Goal: Task Accomplishment & Management: Complete application form

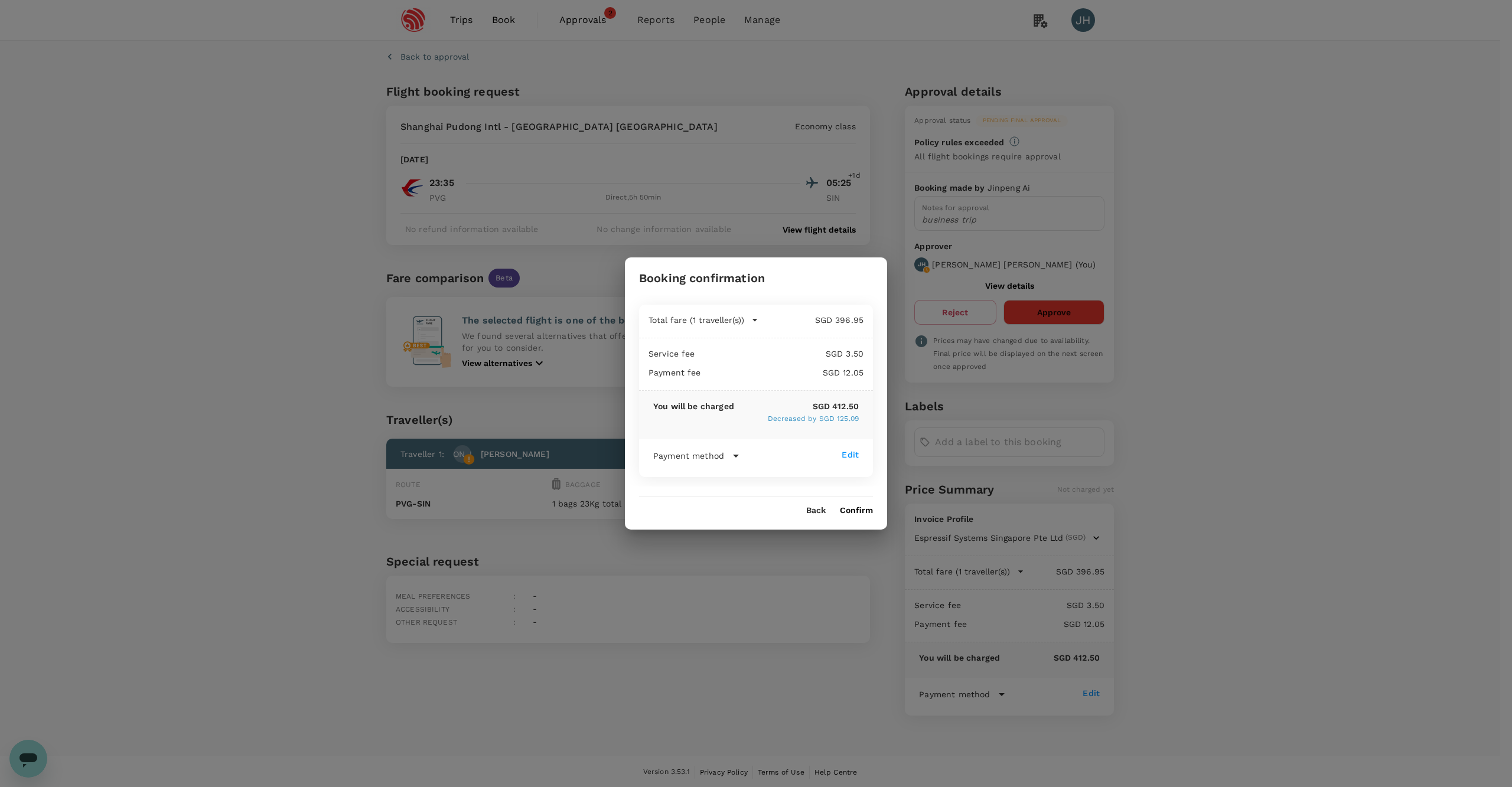
click at [850, 514] on button "Confirm" at bounding box center [857, 512] width 33 height 10
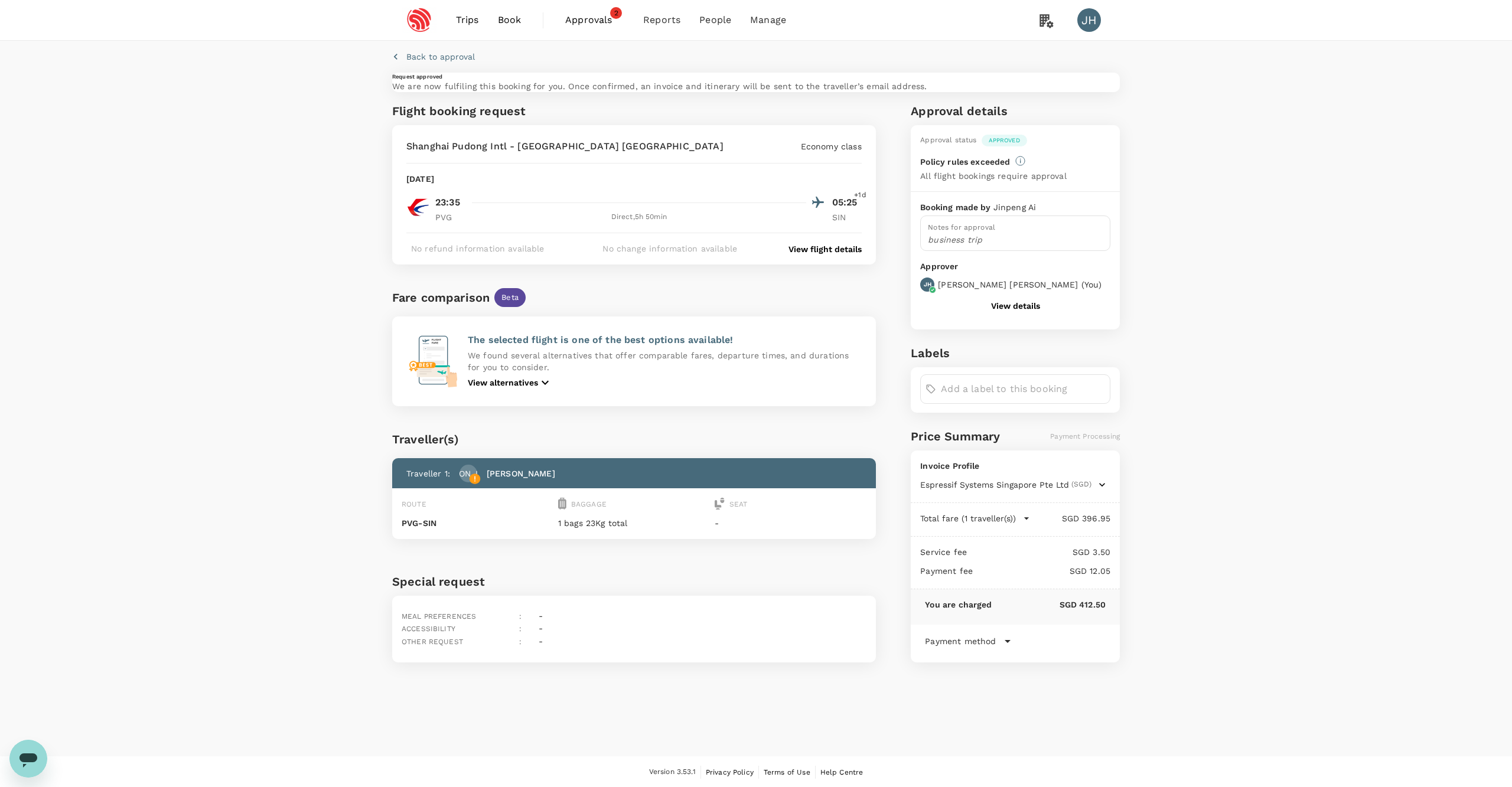
click at [603, 30] on link "Approvals 2" at bounding box center [594, 20] width 78 height 40
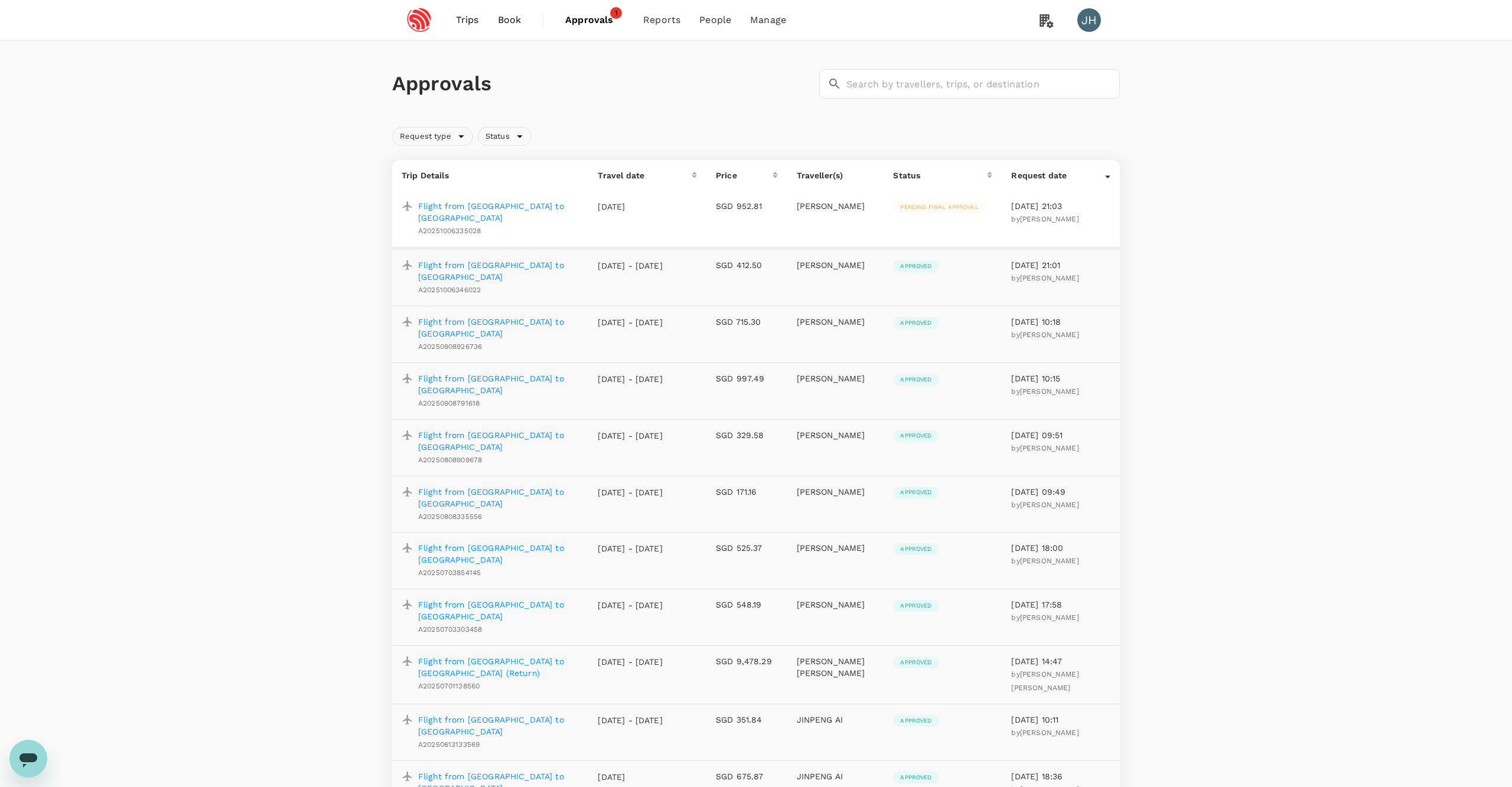
click at [928, 199] on td "Pending final approval" at bounding box center [942, 219] width 118 height 57
click at [537, 212] on div "Flight from [GEOGRAPHIC_DATA] to [GEOGRAPHIC_DATA] A20251006335028" at bounding box center [496, 216] width 165 height 42
click at [537, 208] on p "Flight from [GEOGRAPHIC_DATA] to [GEOGRAPHIC_DATA]" at bounding box center [498, 212] width 160 height 24
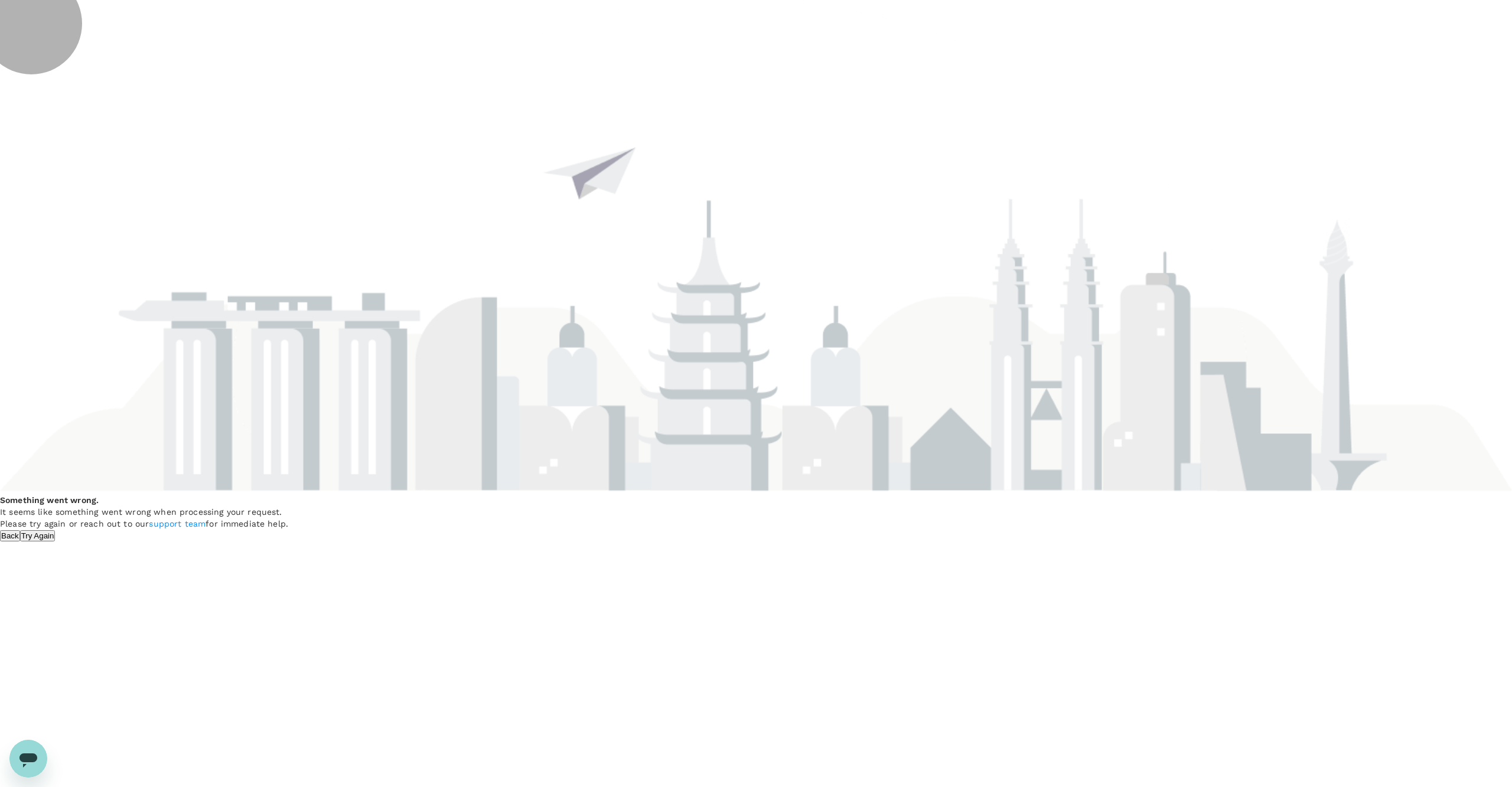
click at [55, 530] on button "Try Again" at bounding box center [37, 535] width 35 height 11
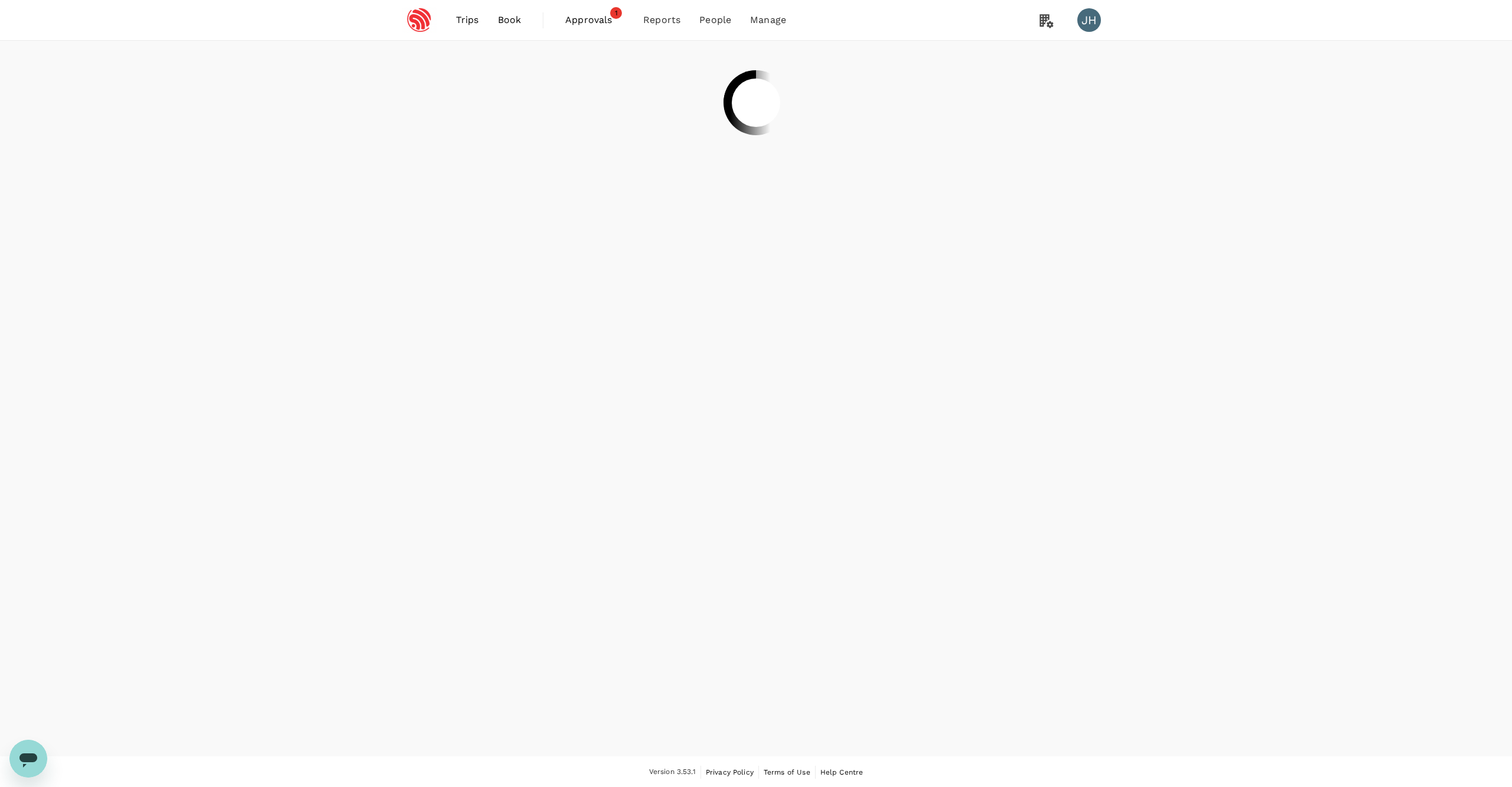
click at [601, 13] on span "Approvals" at bounding box center [595, 20] width 59 height 14
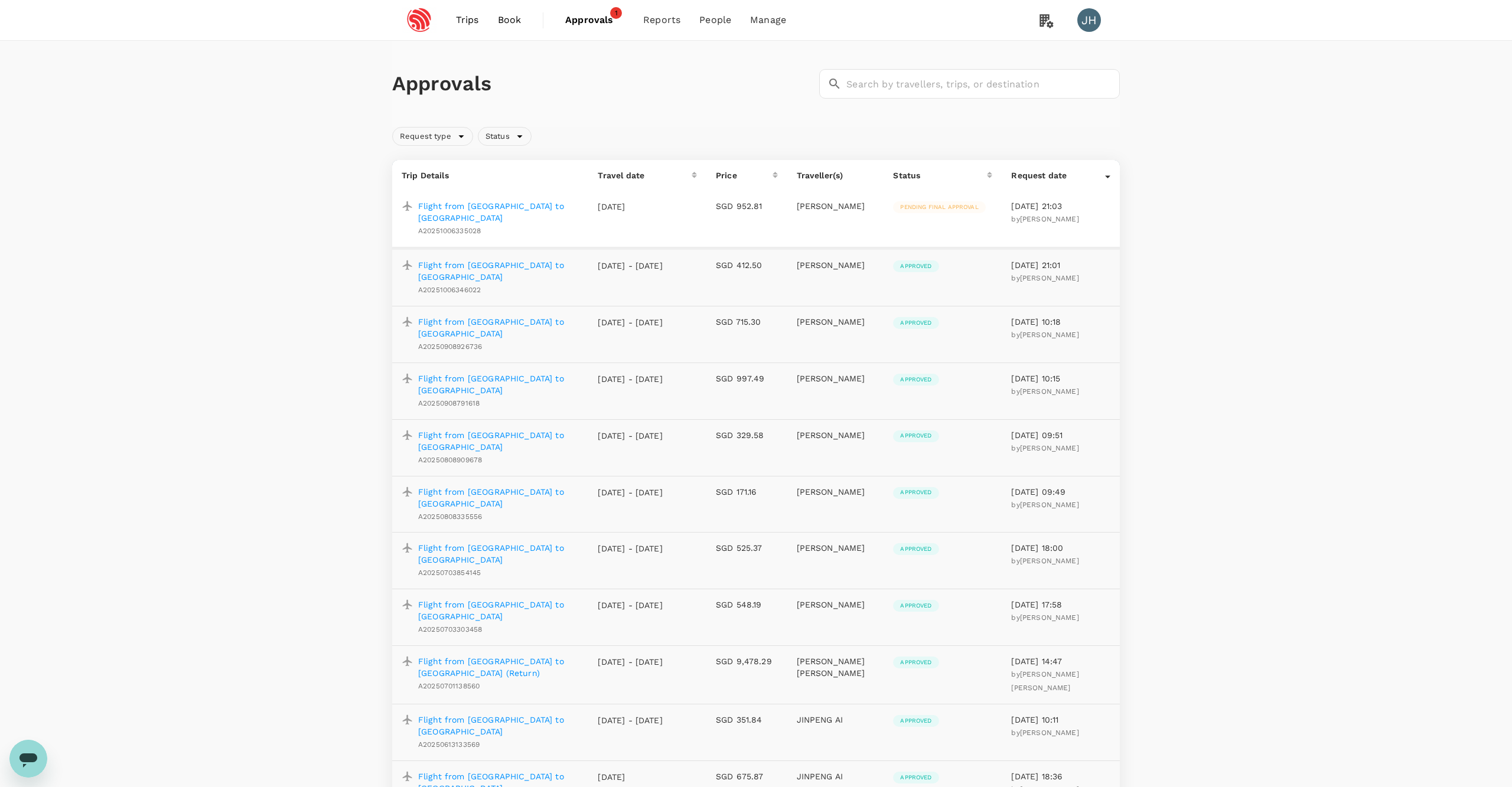
click at [906, 207] on span "Pending final approval" at bounding box center [939, 208] width 92 height 8
click at [471, 210] on p "Flight from [GEOGRAPHIC_DATA] to [GEOGRAPHIC_DATA]" at bounding box center [498, 212] width 160 height 24
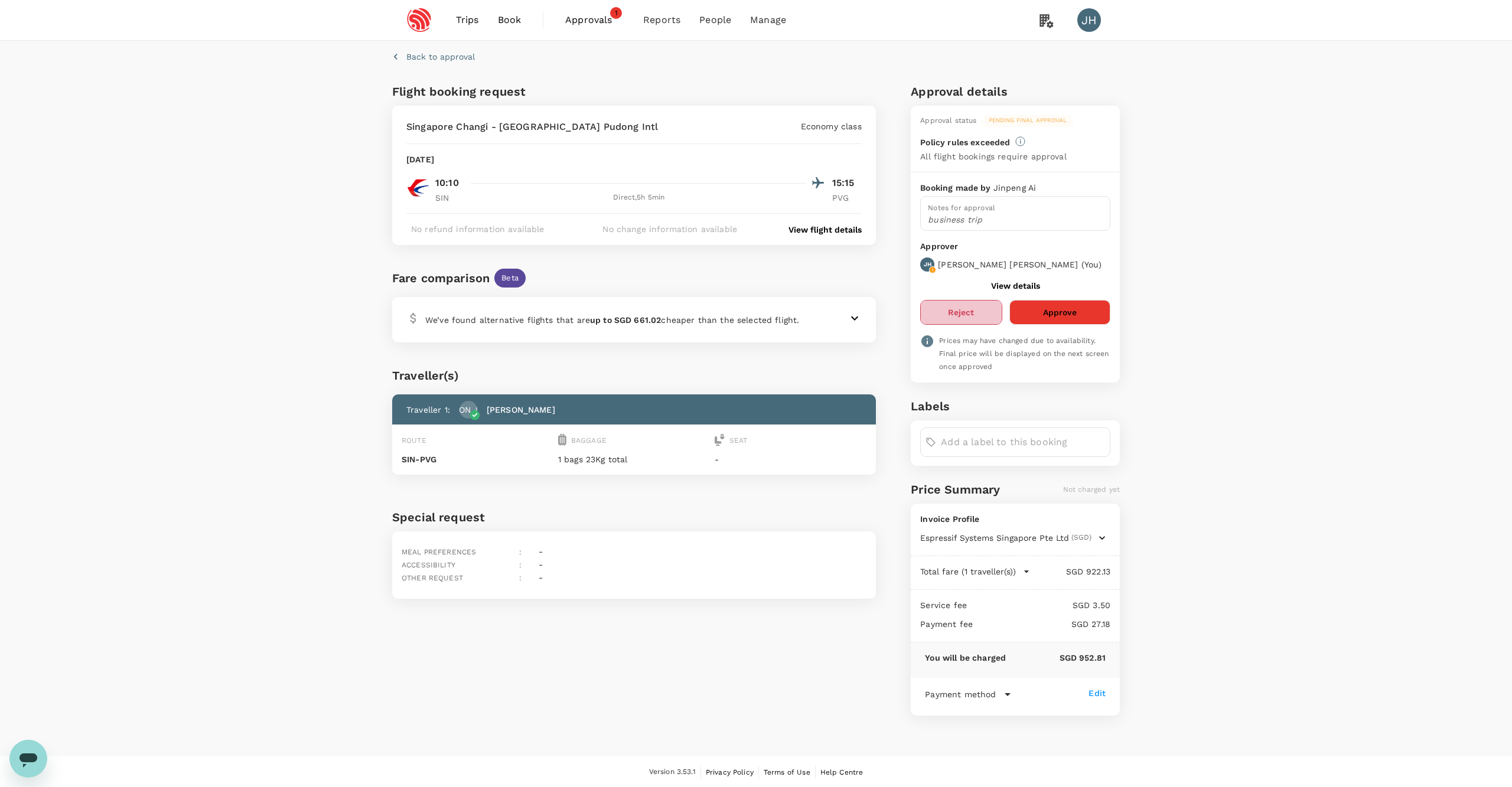
click at [951, 320] on button "Reject" at bounding box center [961, 312] width 82 height 25
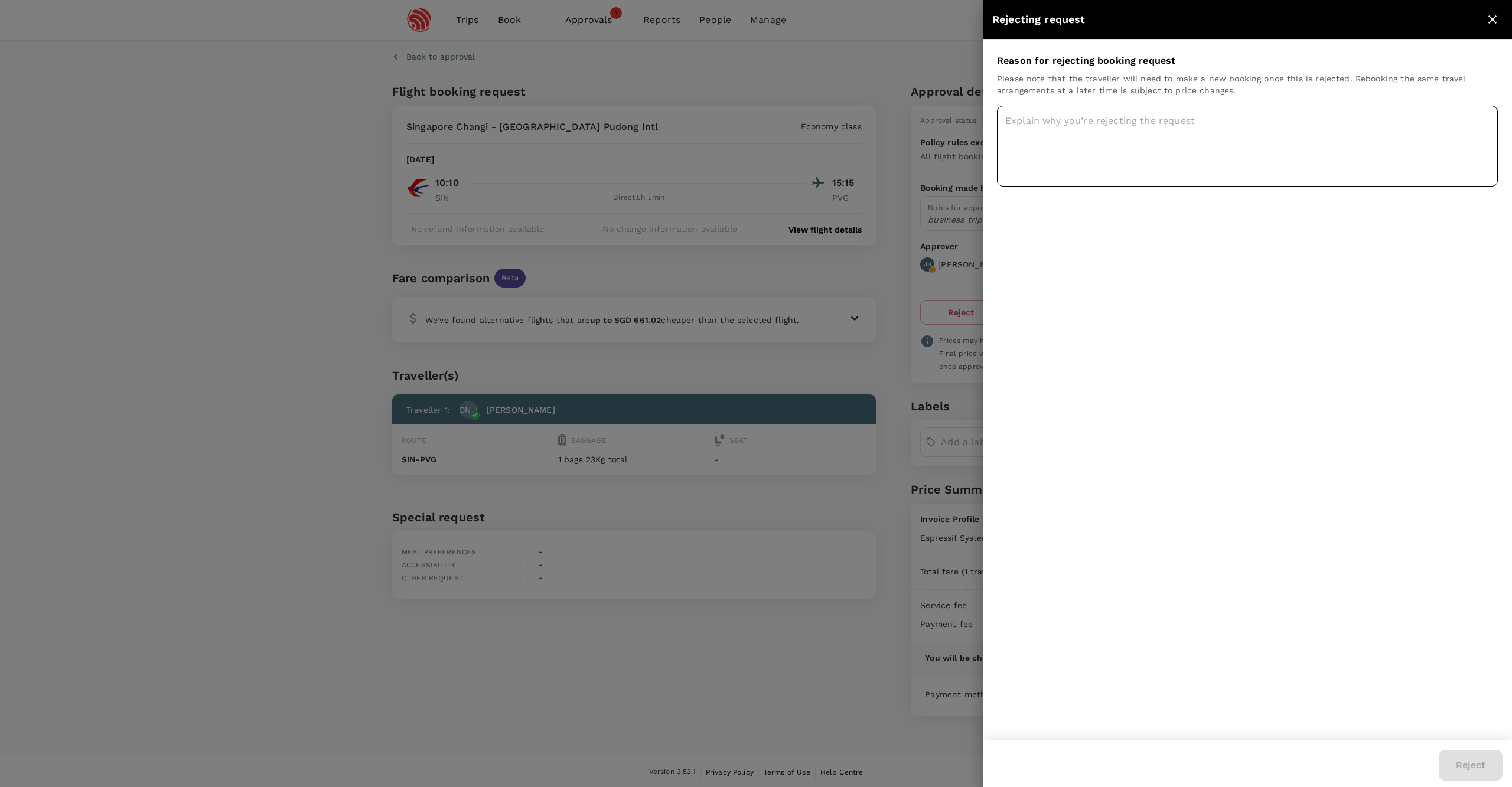
click at [1153, 128] on textarea at bounding box center [1247, 146] width 501 height 81
type textarea "Over Budget"
click at [1471, 771] on button "Reject" at bounding box center [1471, 765] width 64 height 30
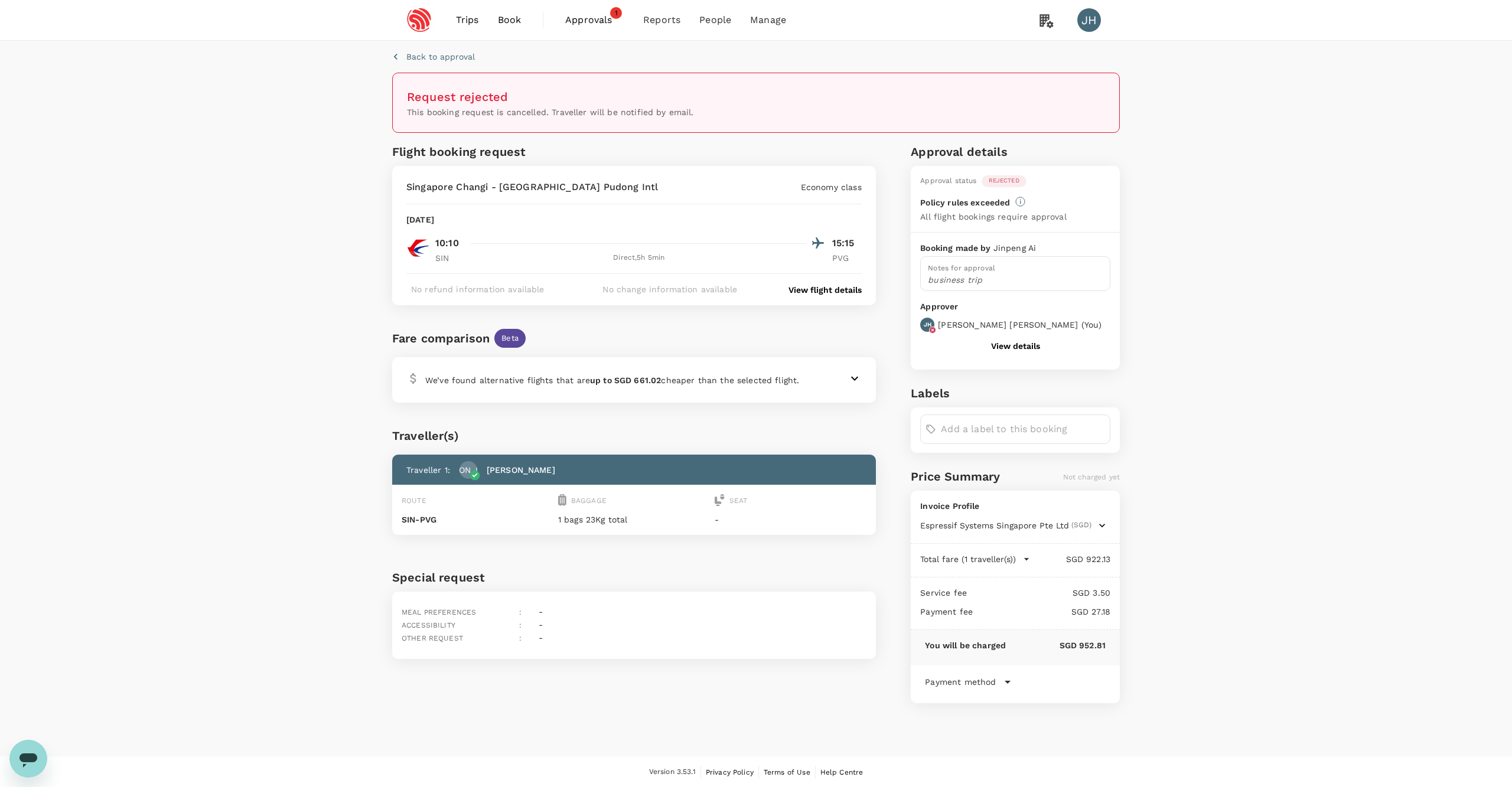
click at [34, 748] on div "Open messaging window" at bounding box center [29, 759] width 35 height 35
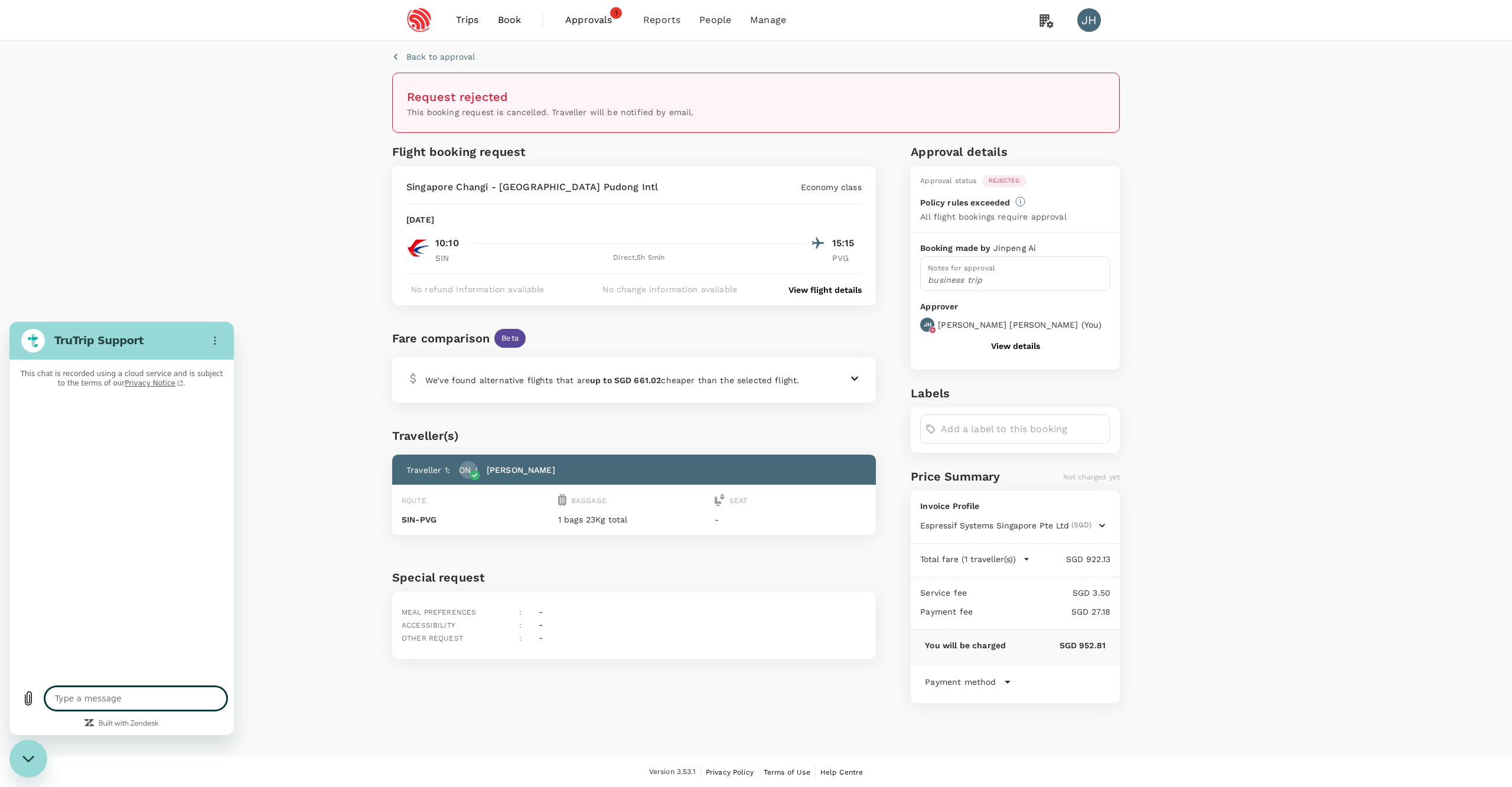
click at [75, 698] on textarea at bounding box center [136, 698] width 182 height 24
type textarea "x"
type textarea "h"
type textarea "x"
type textarea "hi"
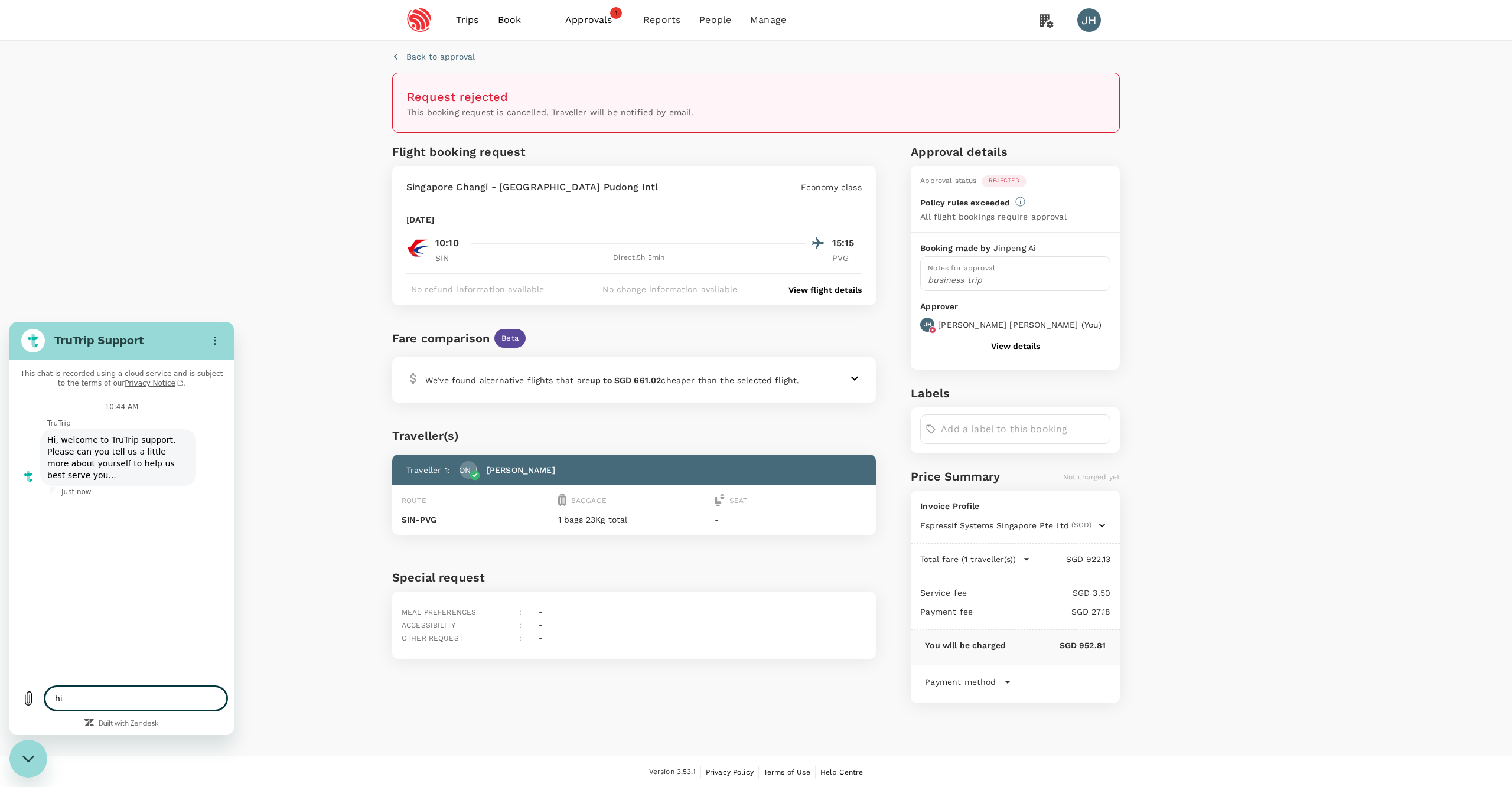
type textarea "x"
type textarea "hi"
type textarea "x"
type textarea "hi"
type textarea "x"
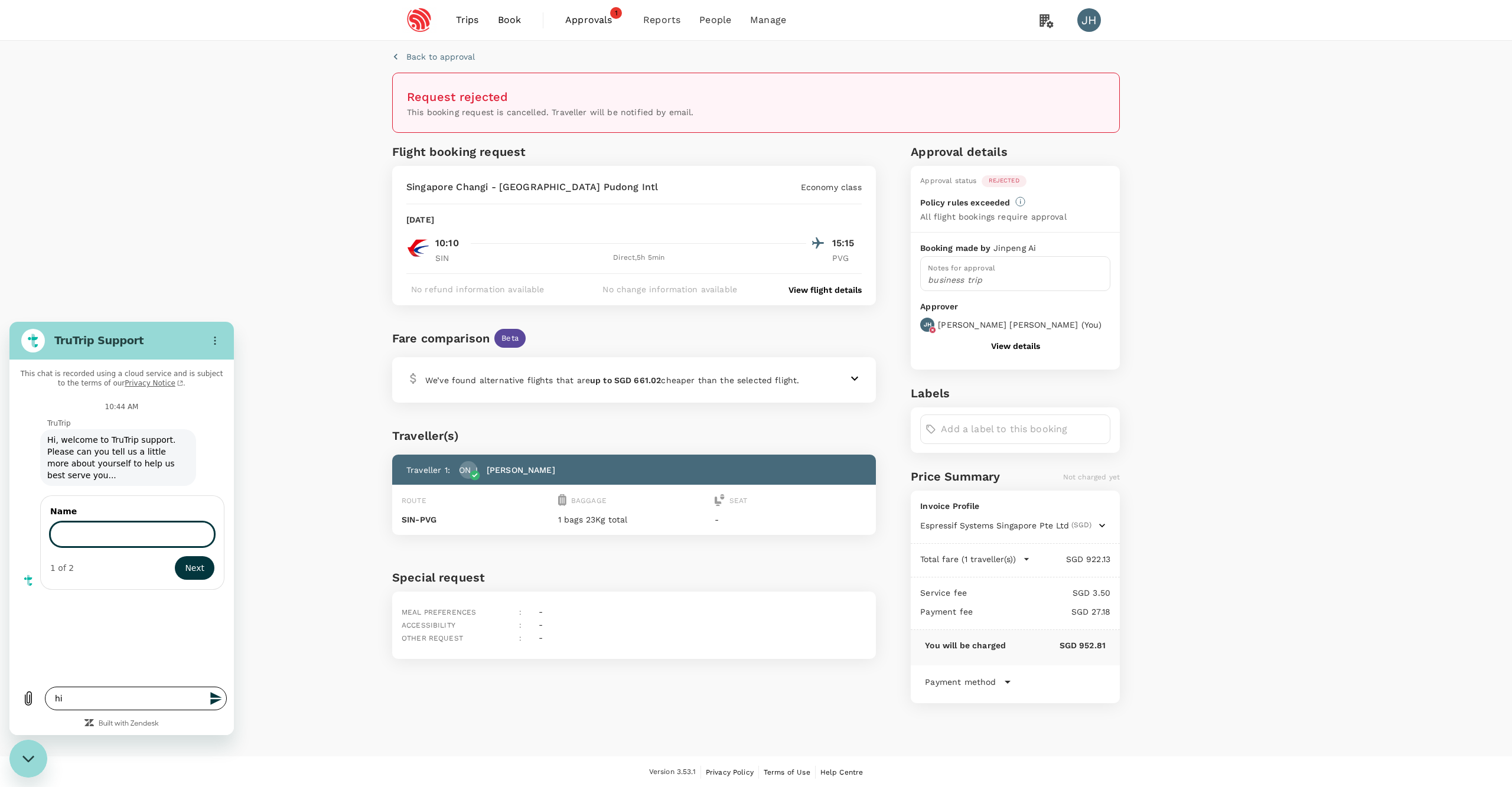
type input "c"
type input "h"
type input "[PERSON_NAME]"
click at [195, 569] on button "Next" at bounding box center [195, 569] width 39 height 24
type textarea "x"
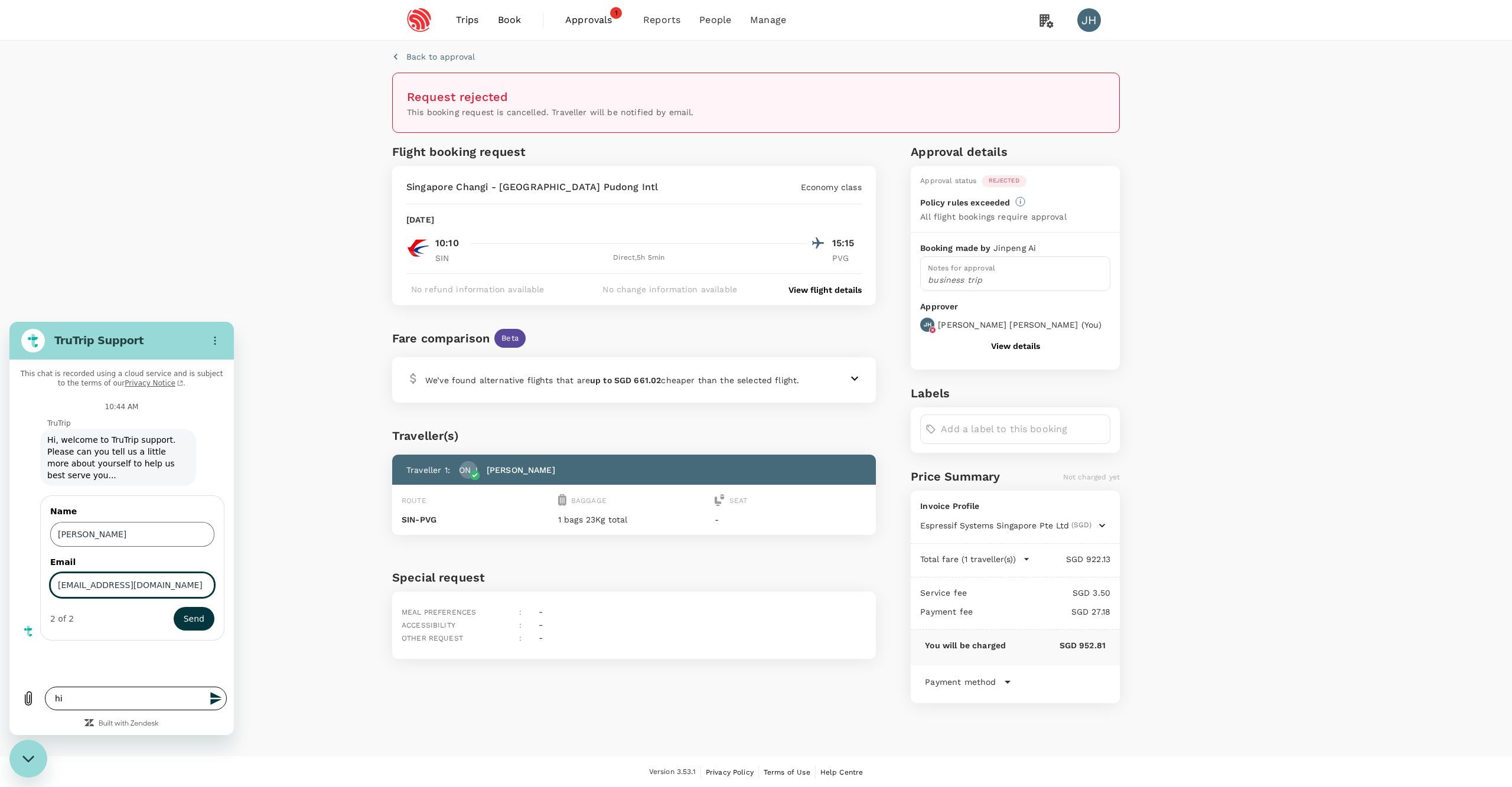
type input "[EMAIL_ADDRESS][DOMAIN_NAME]"
click at [194, 620] on button "Send" at bounding box center [194, 619] width 40 height 24
click at [104, 703] on textarea "hi" at bounding box center [136, 698] width 182 height 24
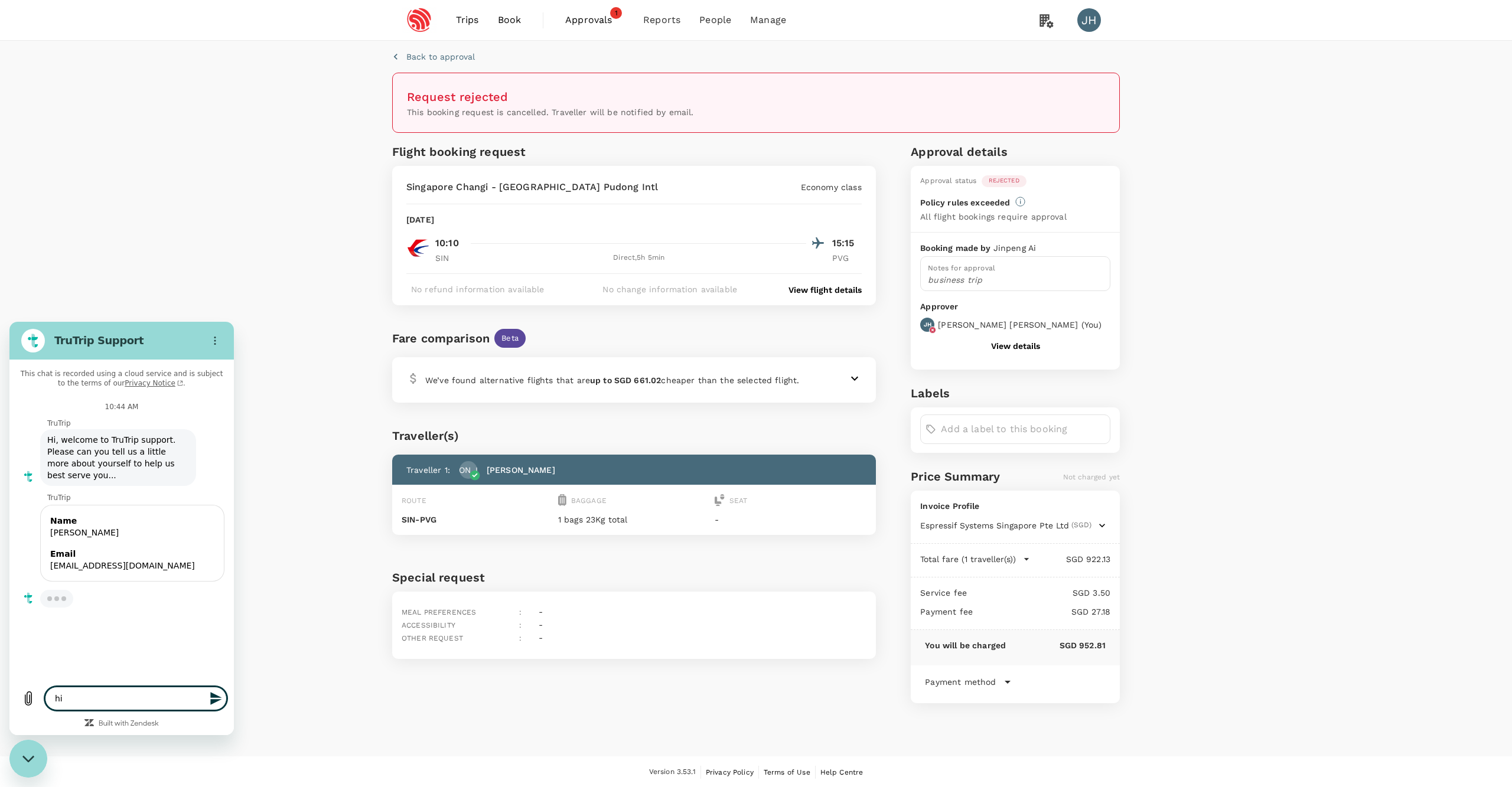
type textarea "x"
type textarea "hi c"
type textarea "x"
type textarea "hi co"
type textarea "x"
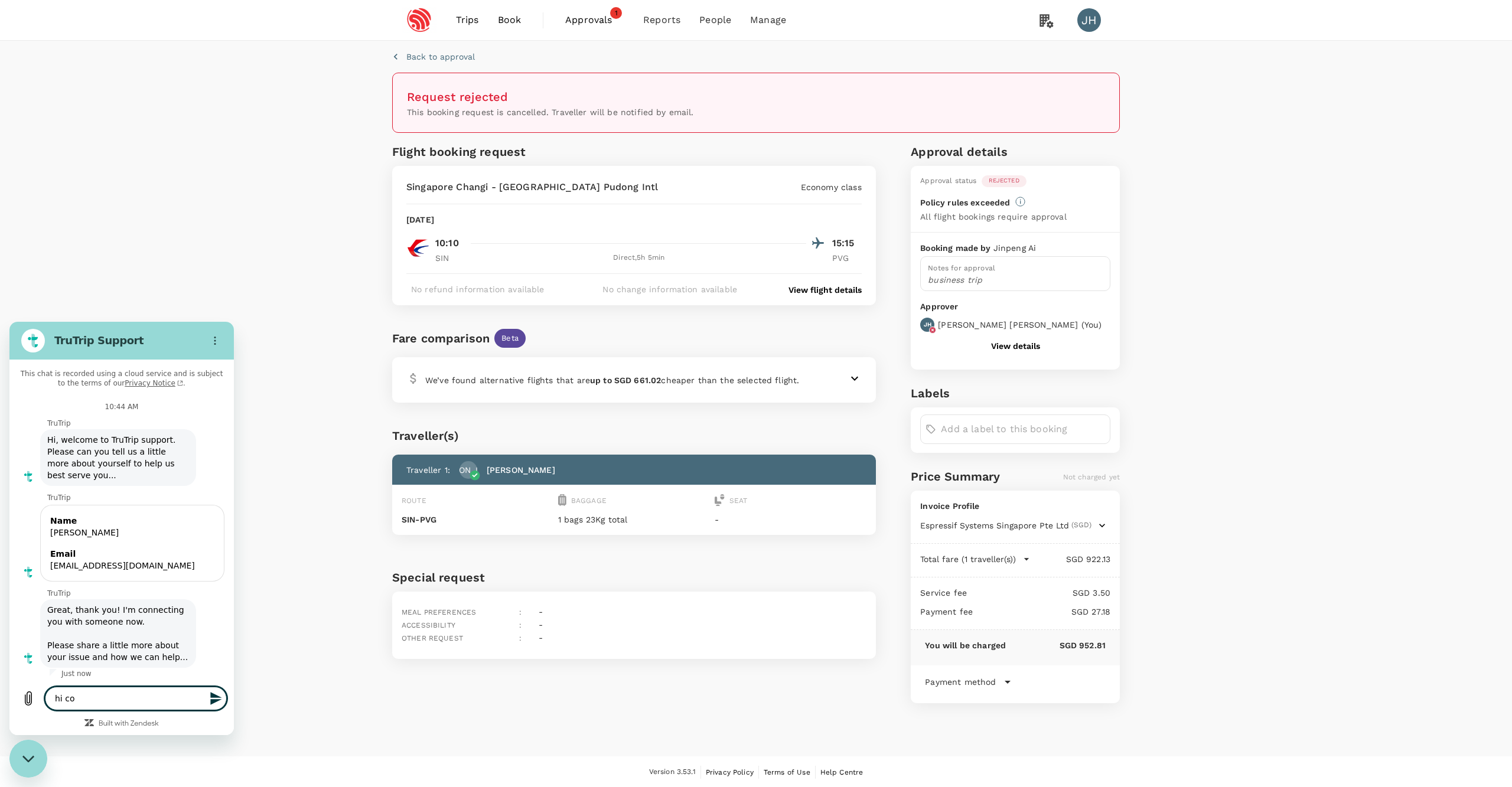
type textarea "hi cou"
type textarea "x"
type textarea "hi coul"
type textarea "x"
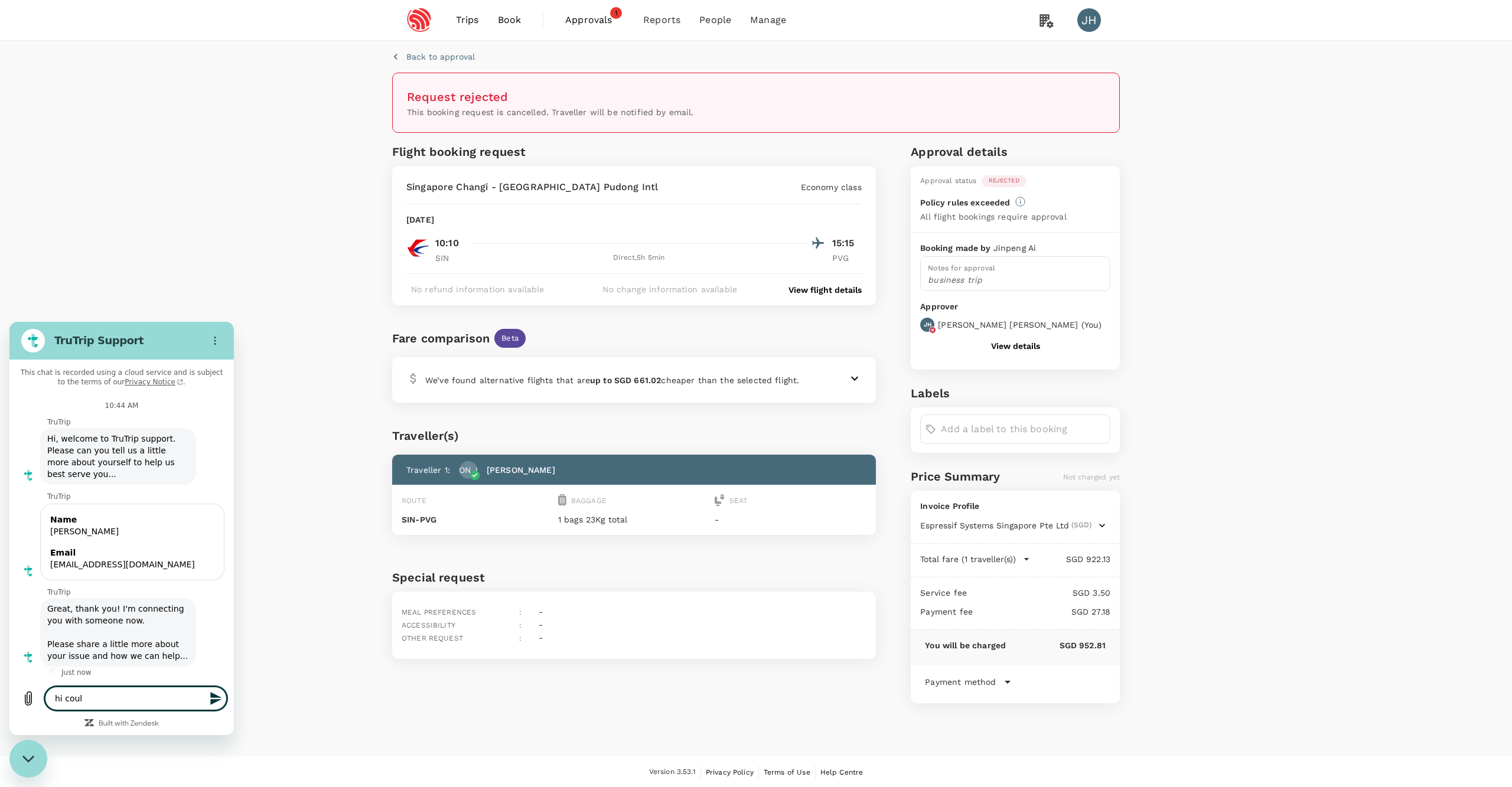
type textarea "hi could"
type textarea "x"
type textarea "hi could"
type textarea "x"
type textarea "hi could y"
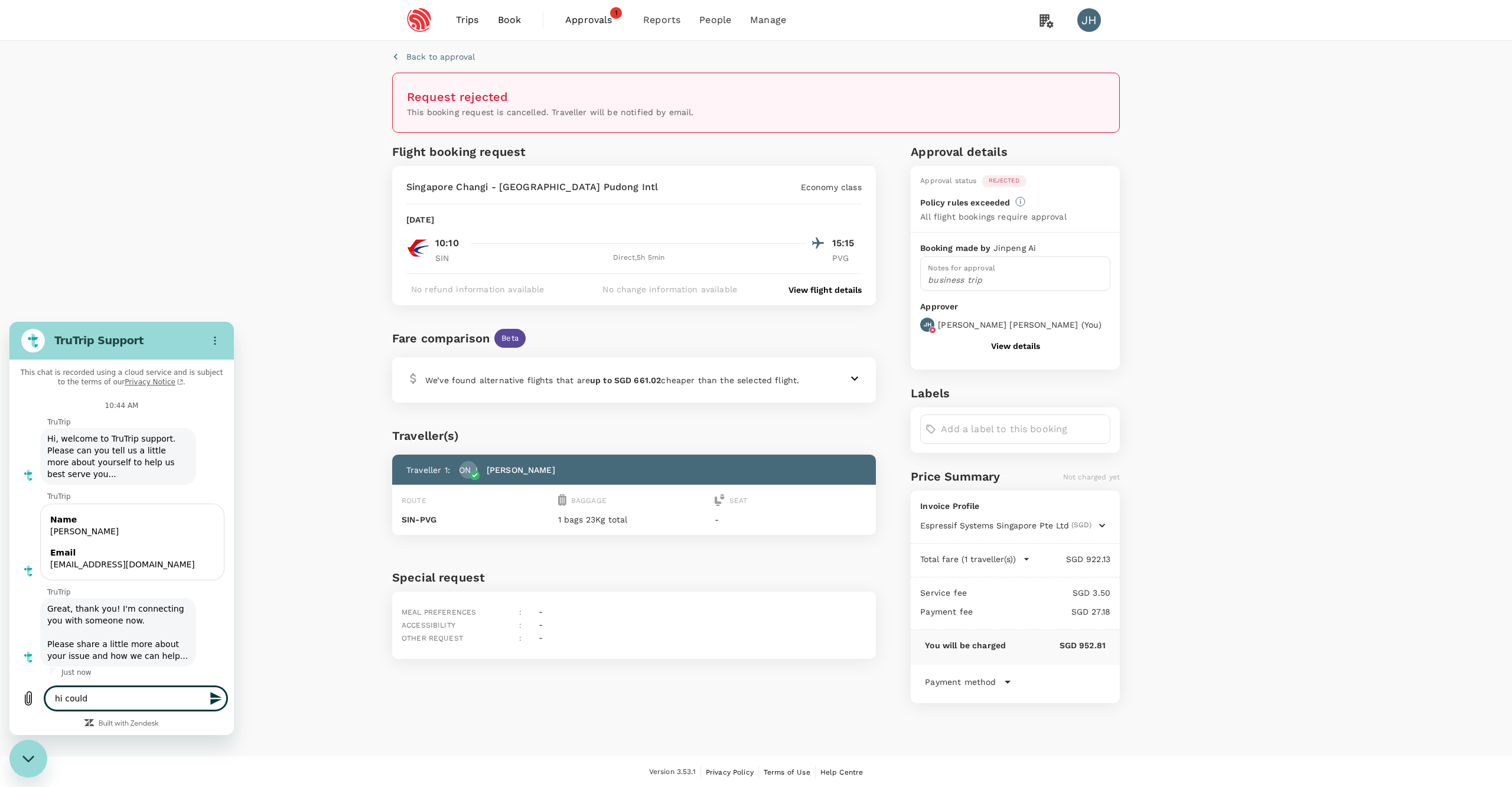
type textarea "x"
type textarea "hi could yo"
type textarea "x"
type textarea "hi could you"
type textarea "x"
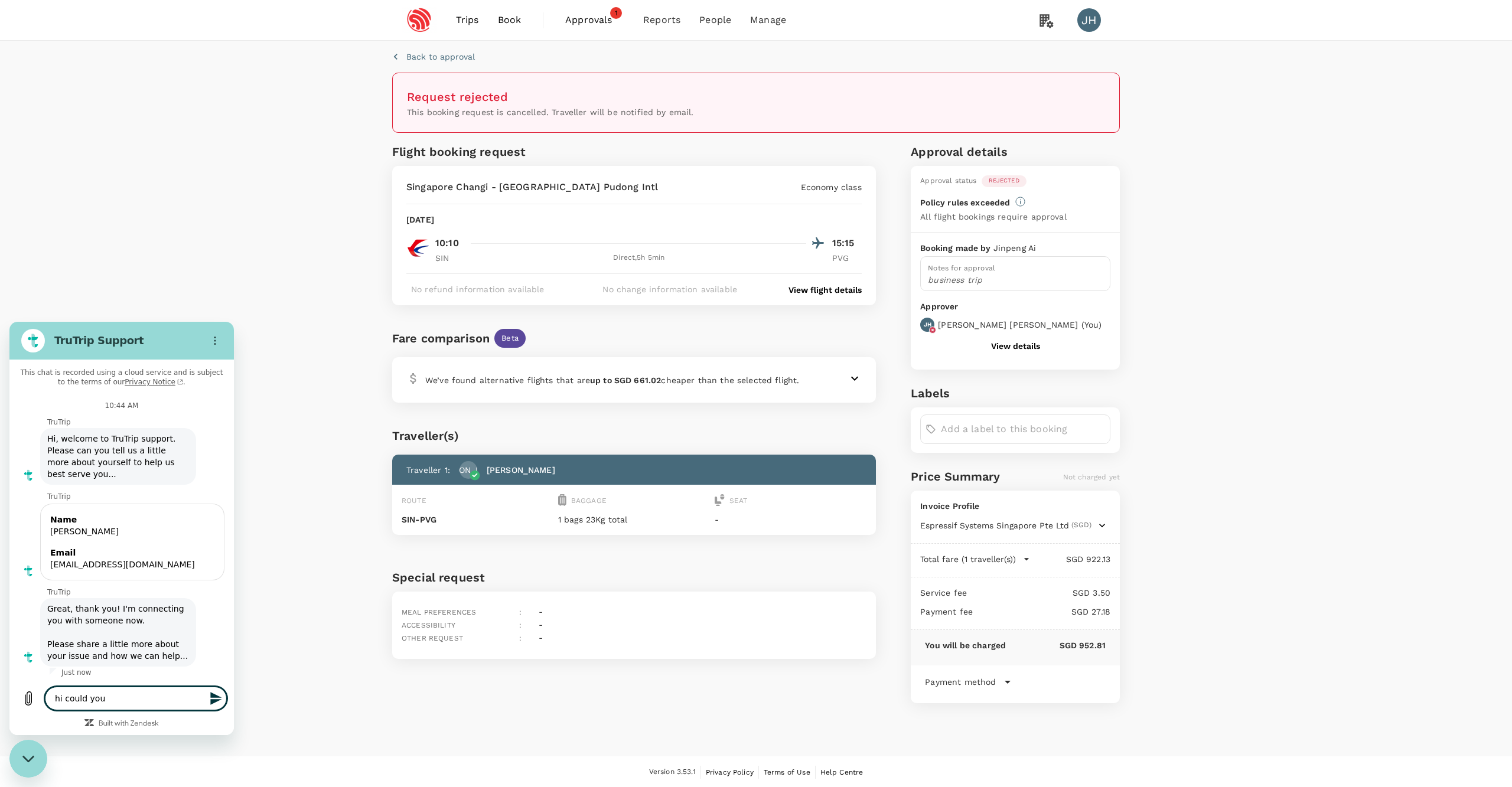
type textarea "hi could you"
type textarea "x"
type textarea "hi could you h"
type textarea "x"
type textarea "hi could you he"
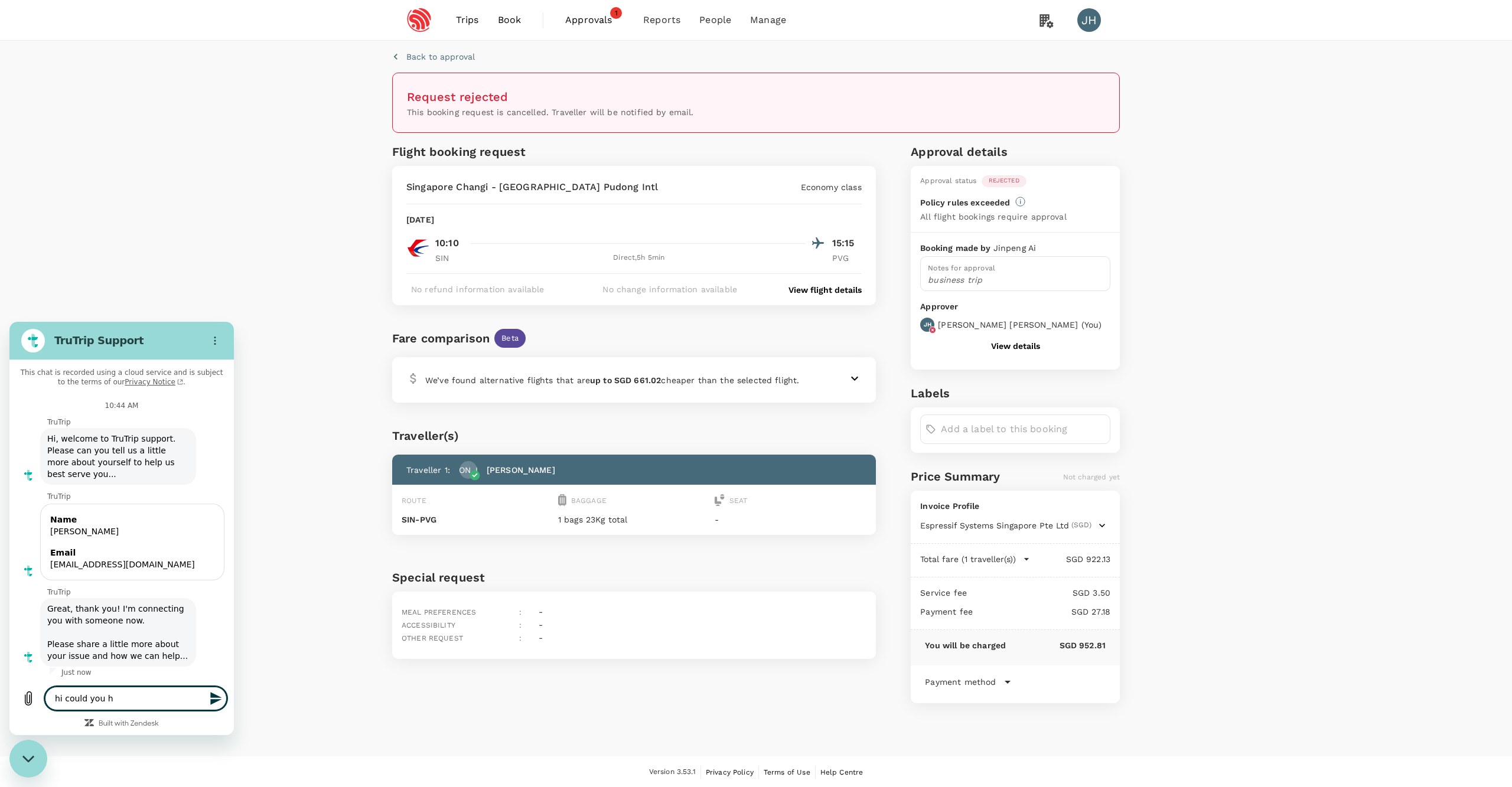
type textarea "x"
type textarea "hi could you hel"
type textarea "x"
type textarea "hi could you he"
type textarea "x"
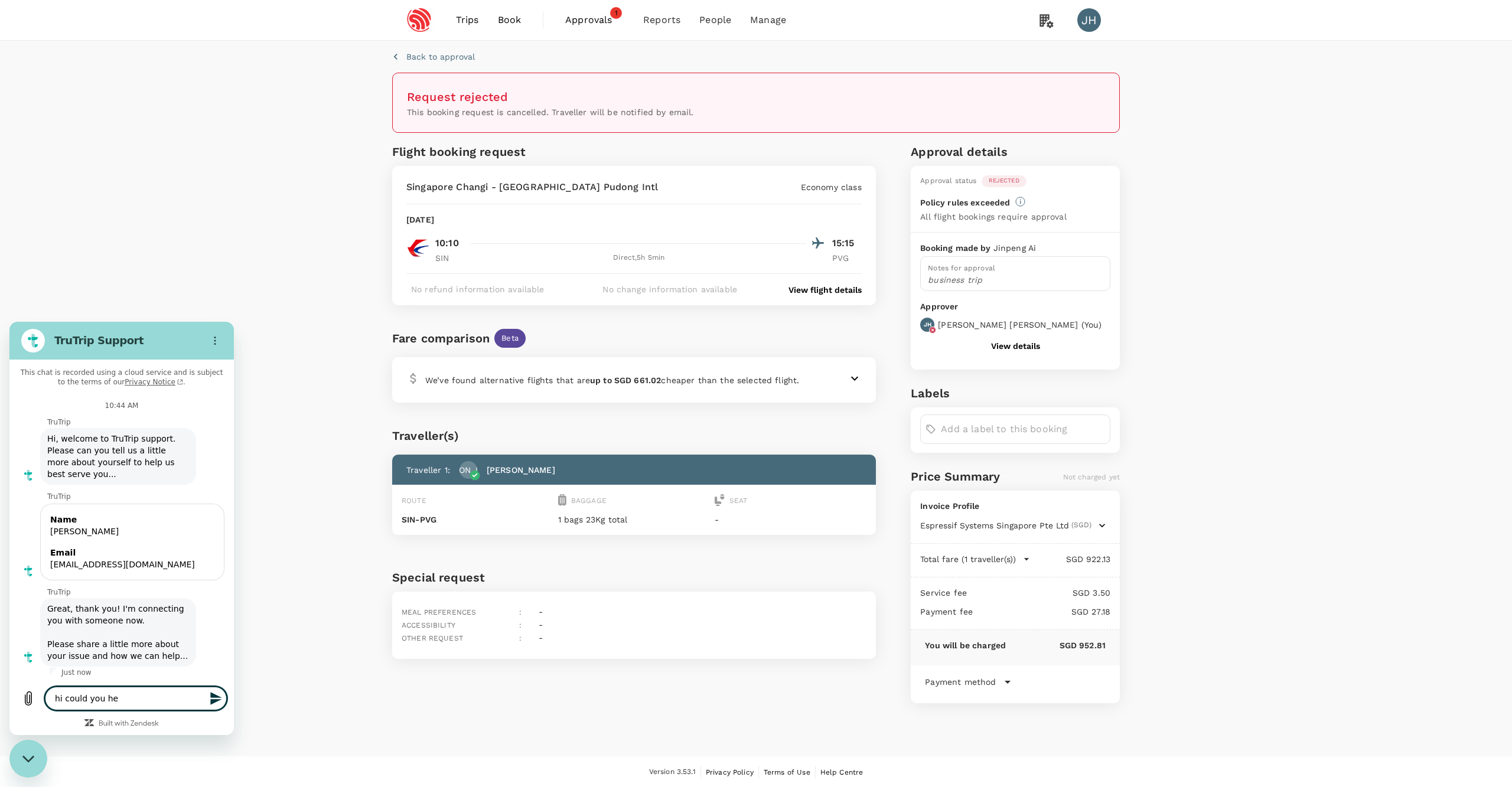
type textarea "hi could you h"
type textarea "x"
type textarea "hi could you he"
type textarea "x"
type textarea "hi could you hel"
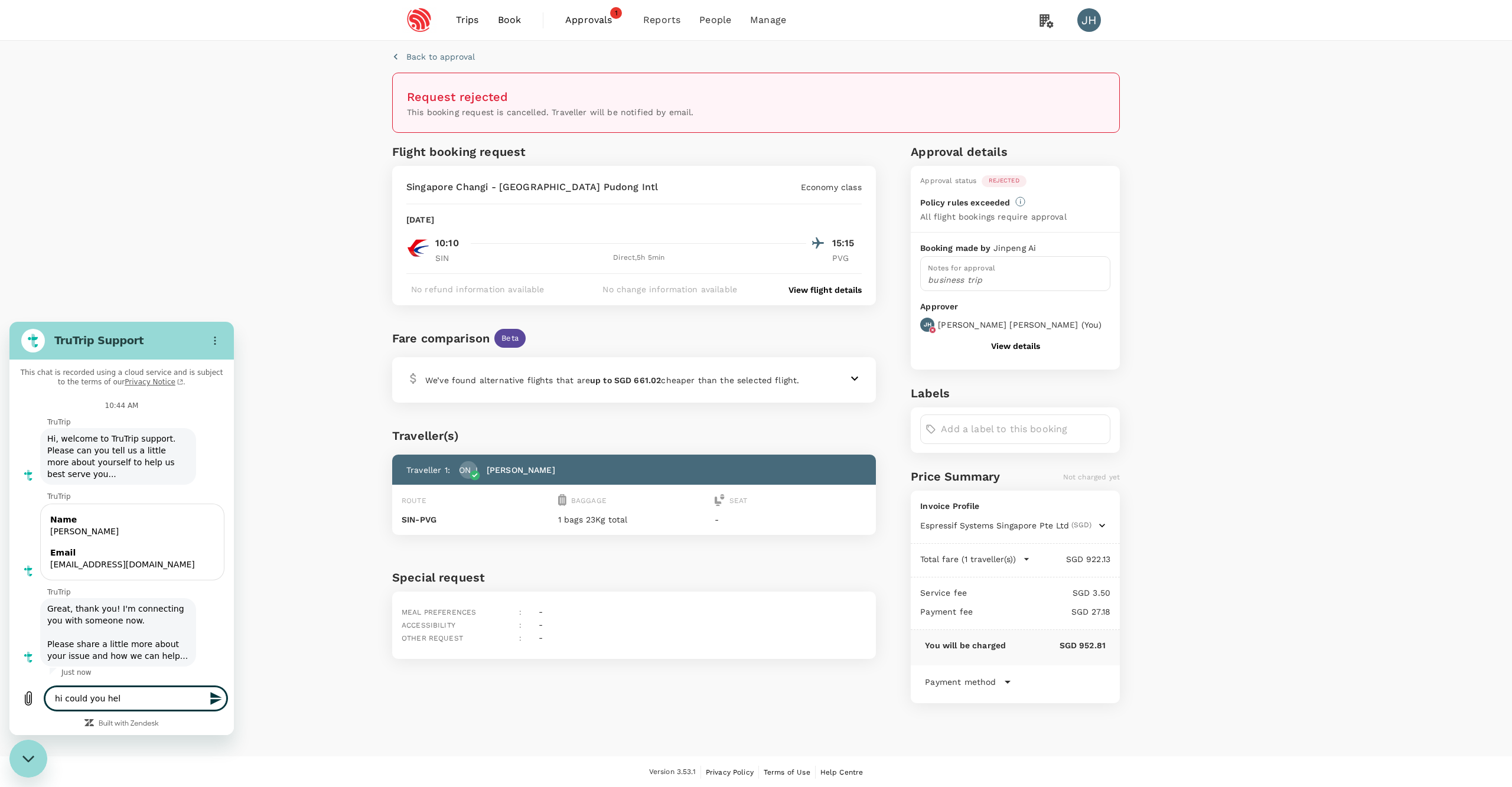
type textarea "x"
type textarea "hi could you help"
type textarea "x"
type textarea "hi could you help"
type textarea "x"
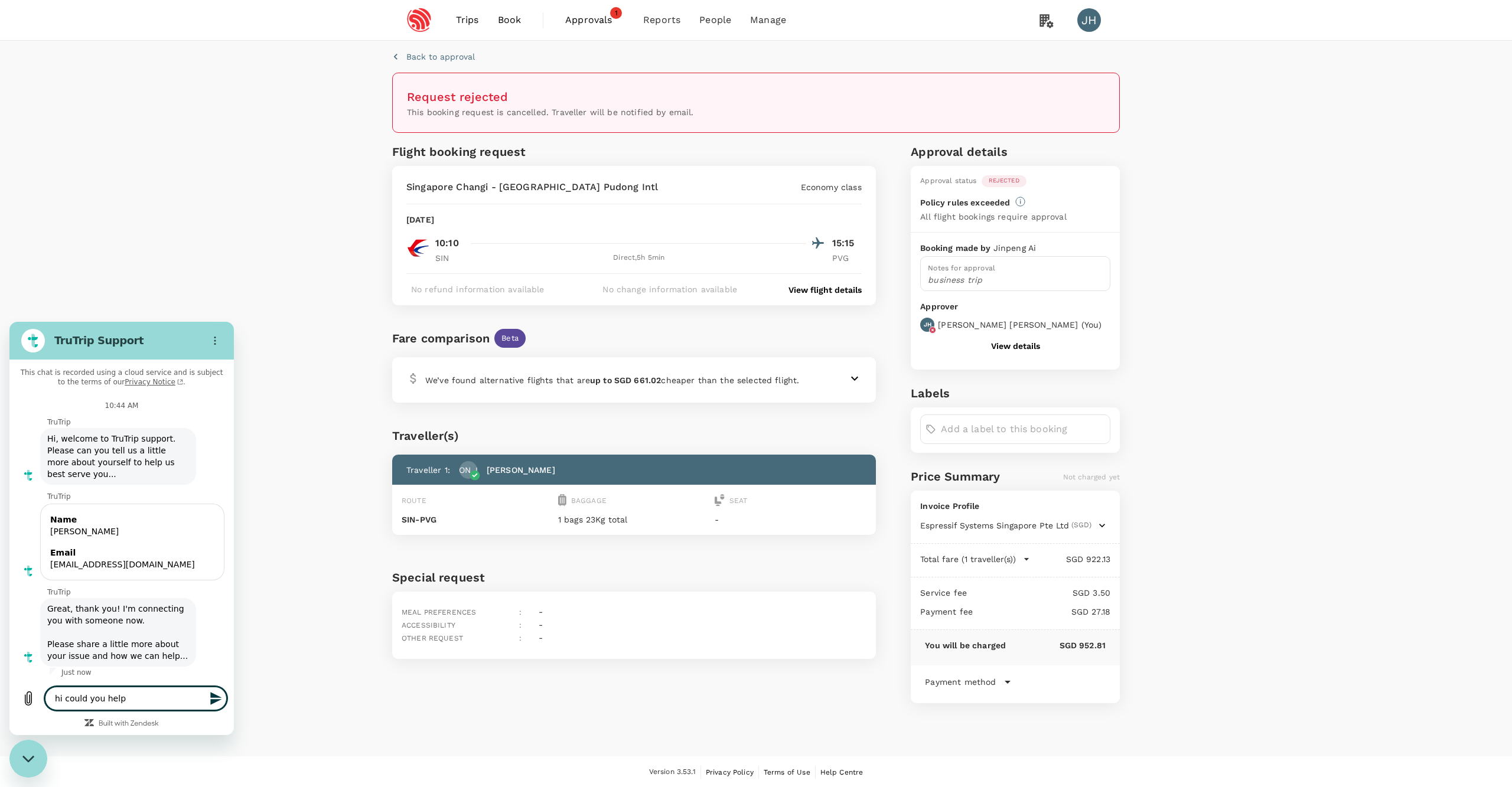
type textarea "hi could you help t"
type textarea "x"
type textarea "hi could you help to"
type textarea "x"
type textarea "hi could you help to"
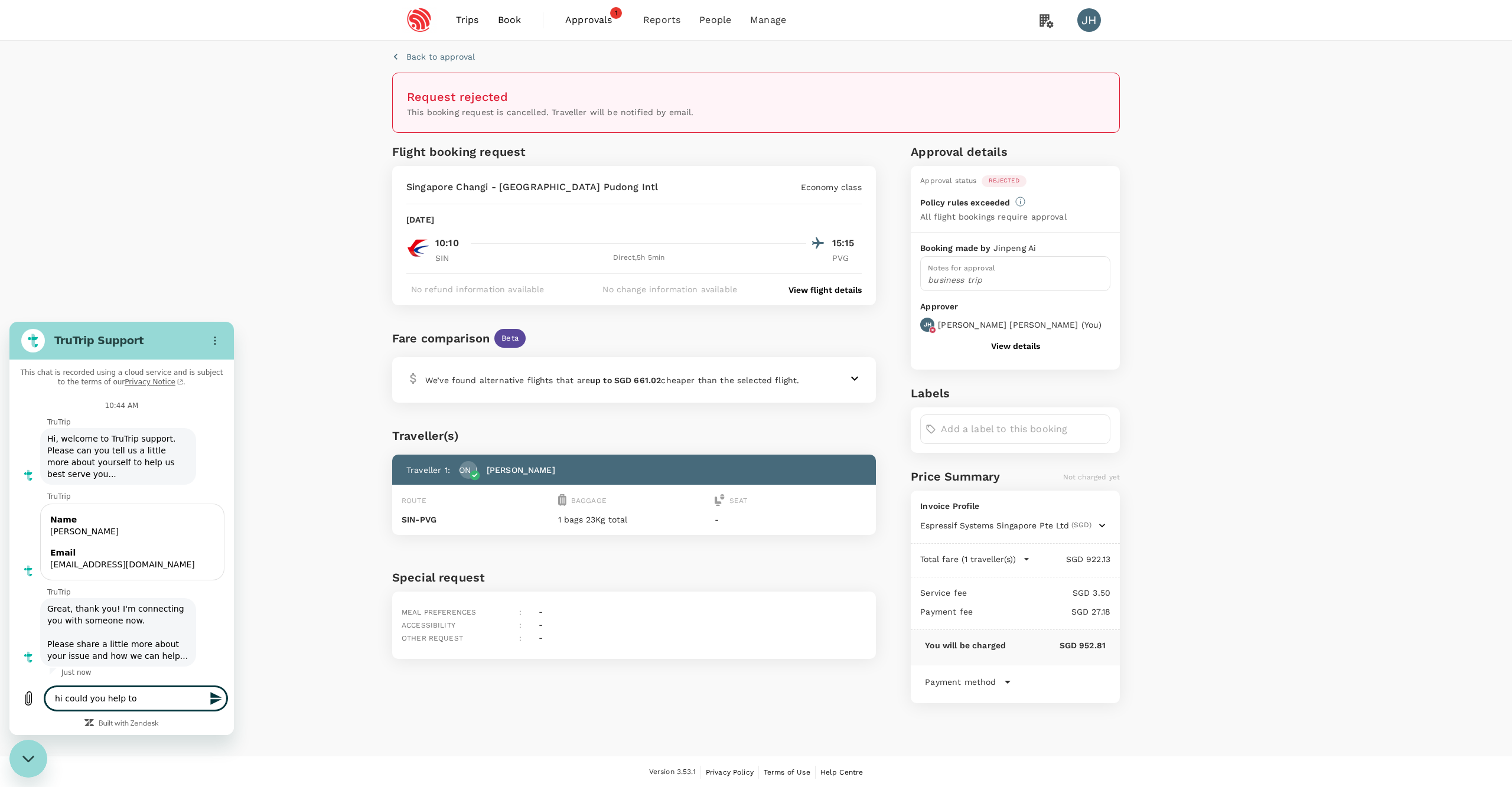
type textarea "x"
type textarea "hi could you help to g"
type textarea "x"
type textarea "hi could you help to ge"
type textarea "x"
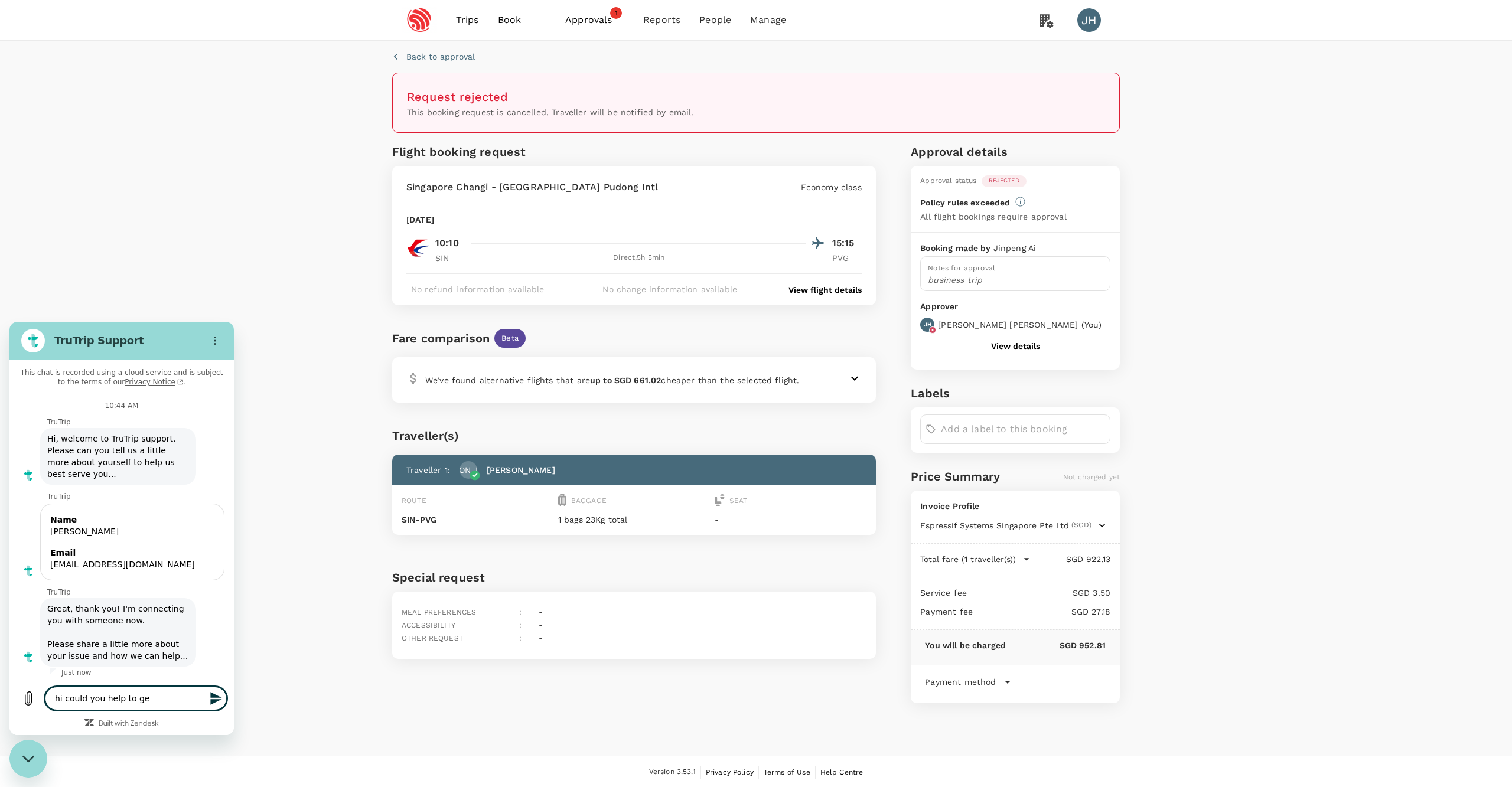
type textarea "hi could you help to gen"
type textarea "x"
type textarea "hi could you help to gene"
type textarea "x"
type textarea "hi could you help to gener"
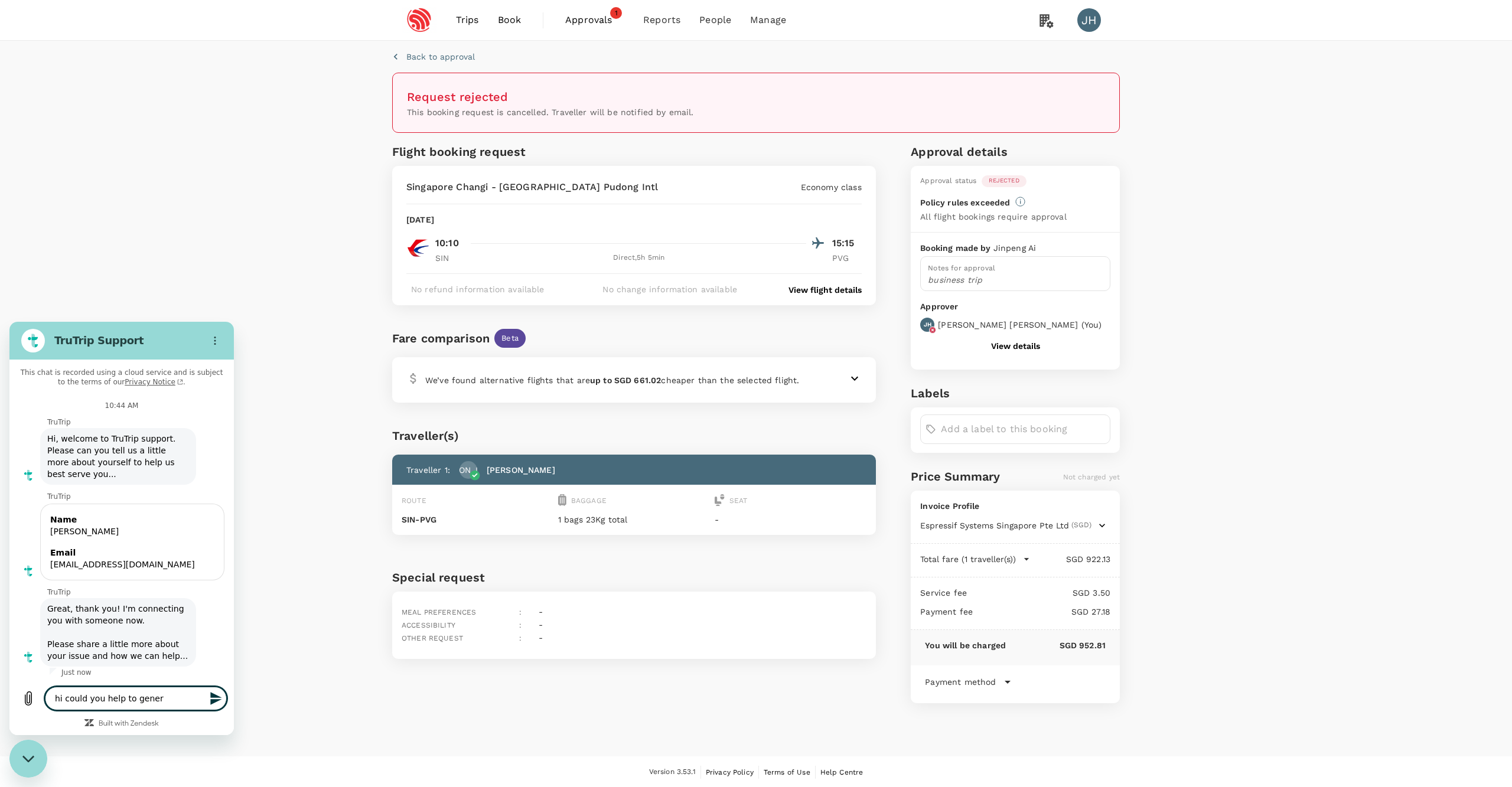
type textarea "x"
type textarea "hi could you help to genera"
type textarea "x"
type textarea "hi could you help to generat"
type textarea "x"
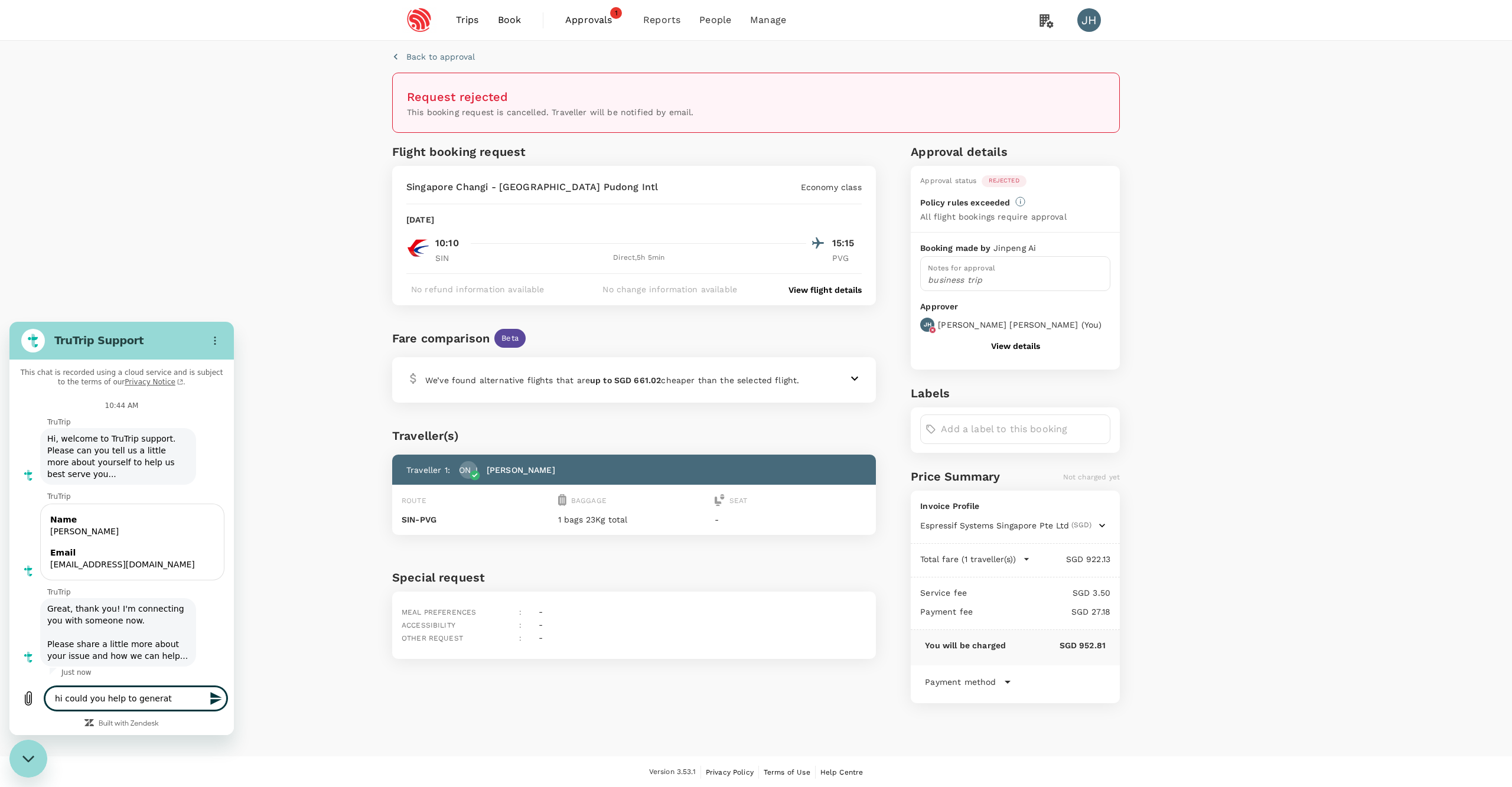
type textarea "hi could you help to generate"
type textarea "x"
type textarea "hi could you help to generate"
type textarea "x"
type textarea "hi could you help to generate f"
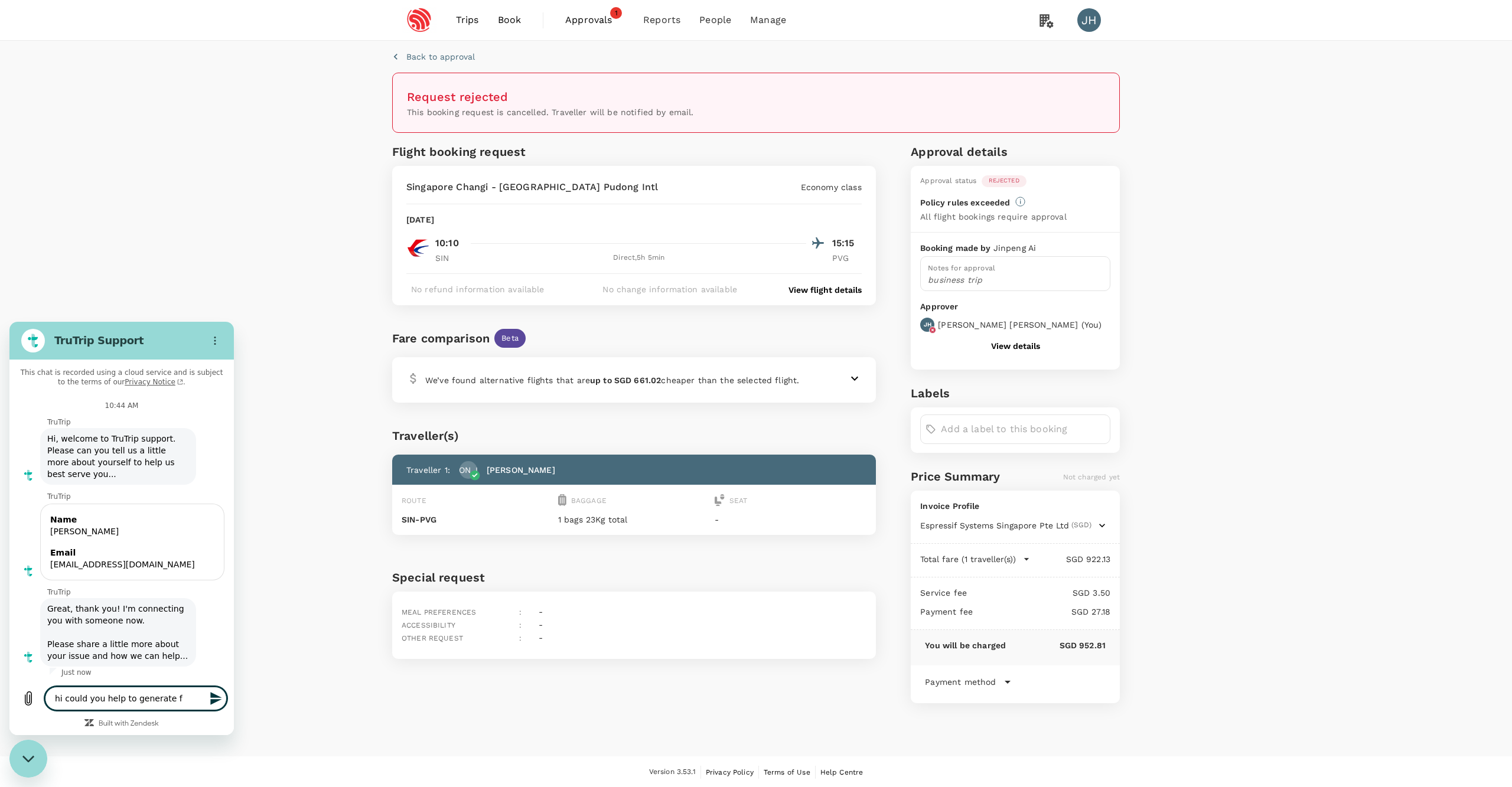
type textarea "x"
type textarea "hi could you help to generate fa"
type textarea "x"
type textarea "hi could you help to generate fak"
type textarea "x"
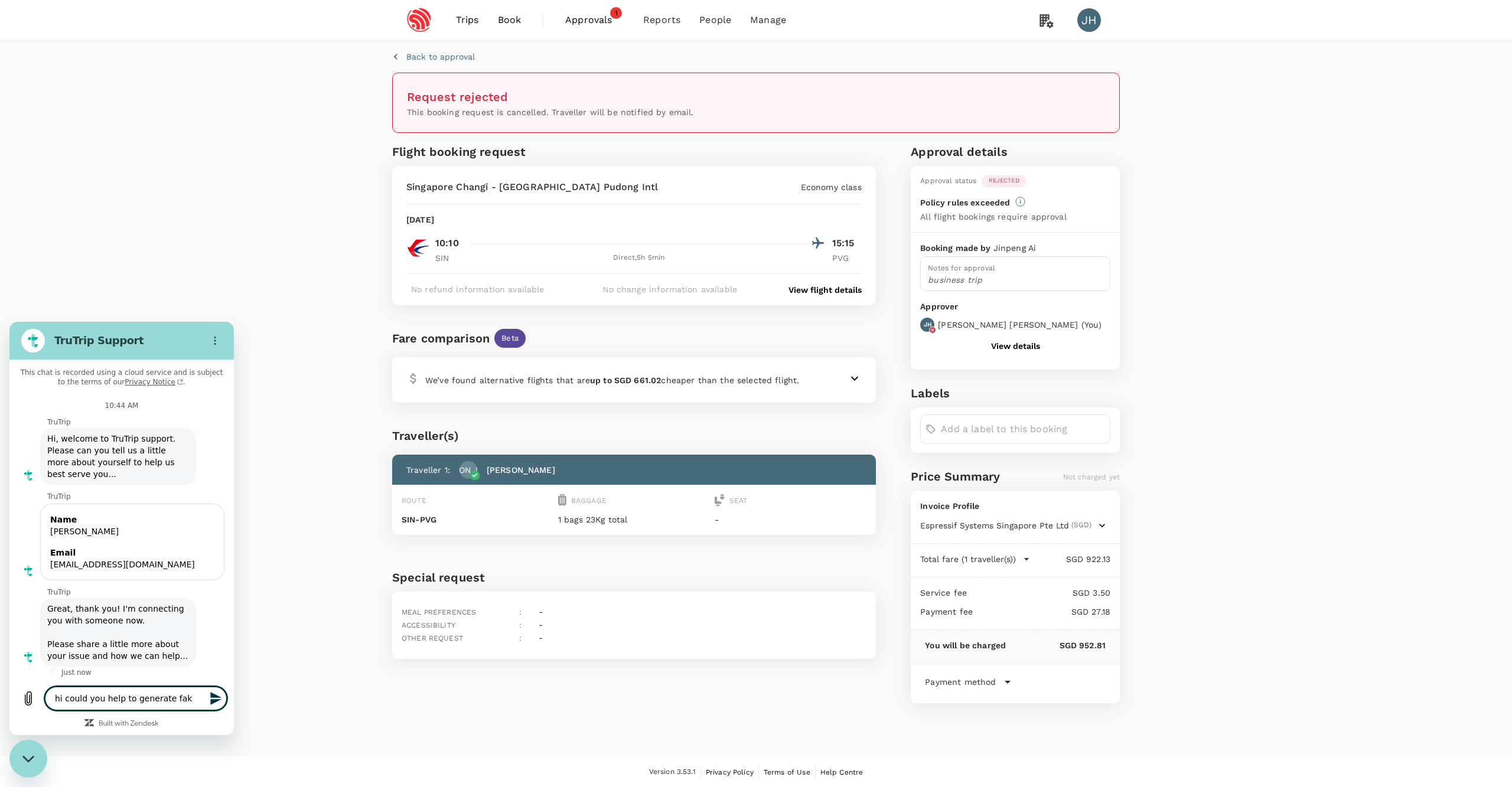
type textarea "hi could you help to generate fake"
type textarea "x"
type textarea "hi could you help to generate fake"
type textarea "x"
type textarea "hi could you help to generate fake i"
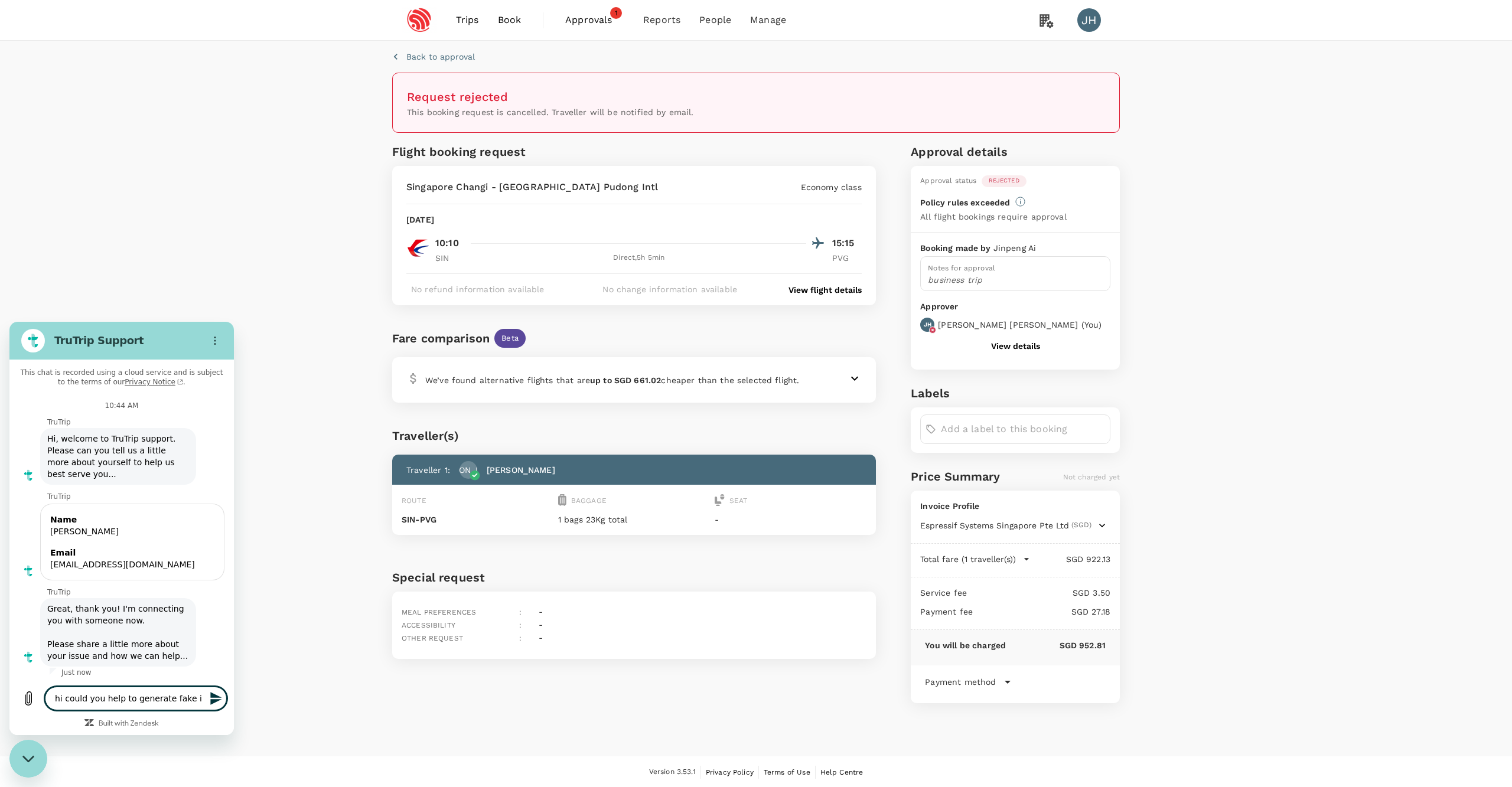
type textarea "x"
type textarea "hi could you help to generate fake in"
type textarea "x"
type textarea "hi could you help to generate fake i"
type textarea "x"
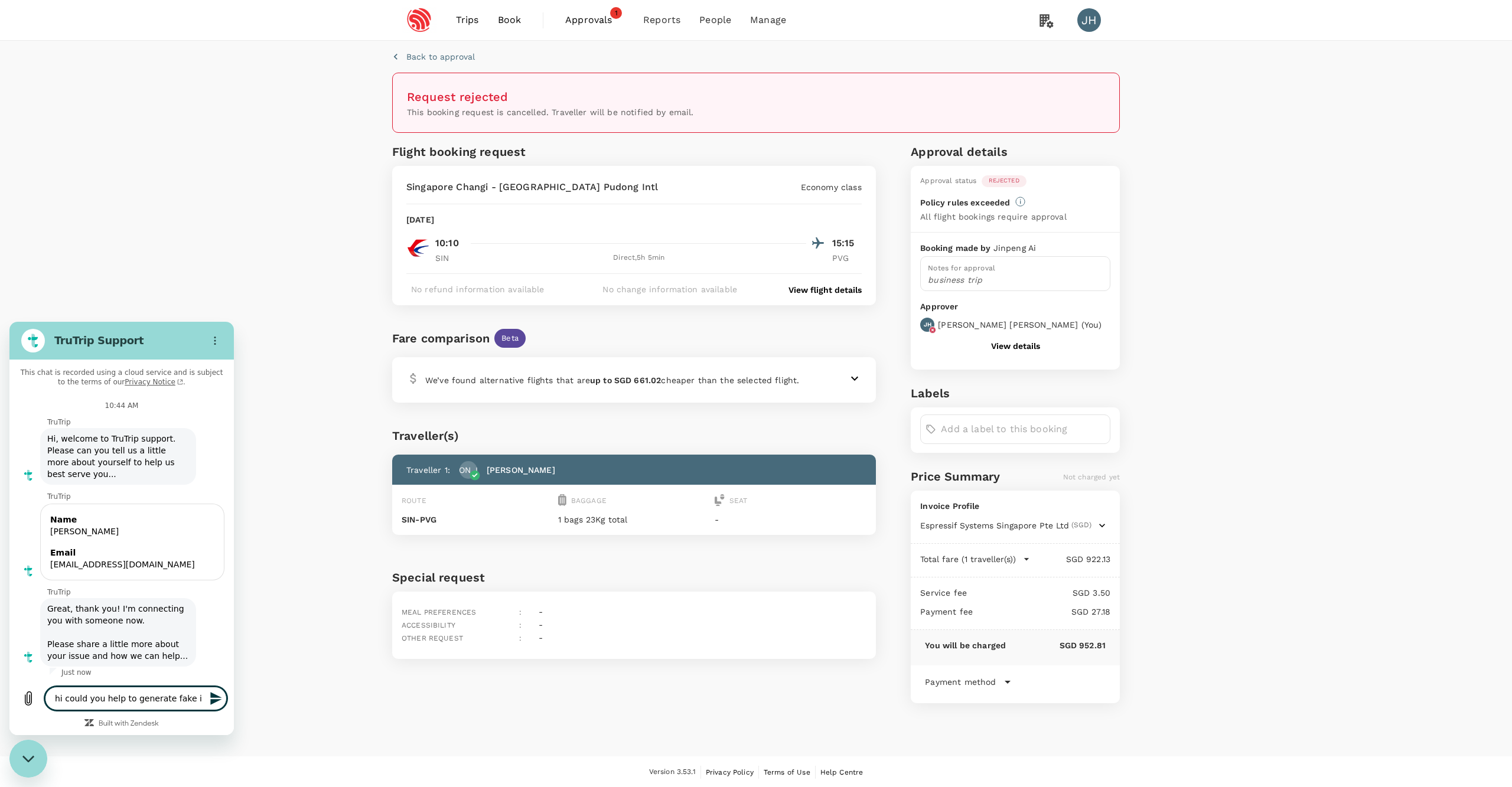
type textarea "hi could you help to generate fake it"
type textarea "x"
type textarea "hi could you help to generate fake iti"
type textarea "x"
type textarea "hi could you help to generate fake itin"
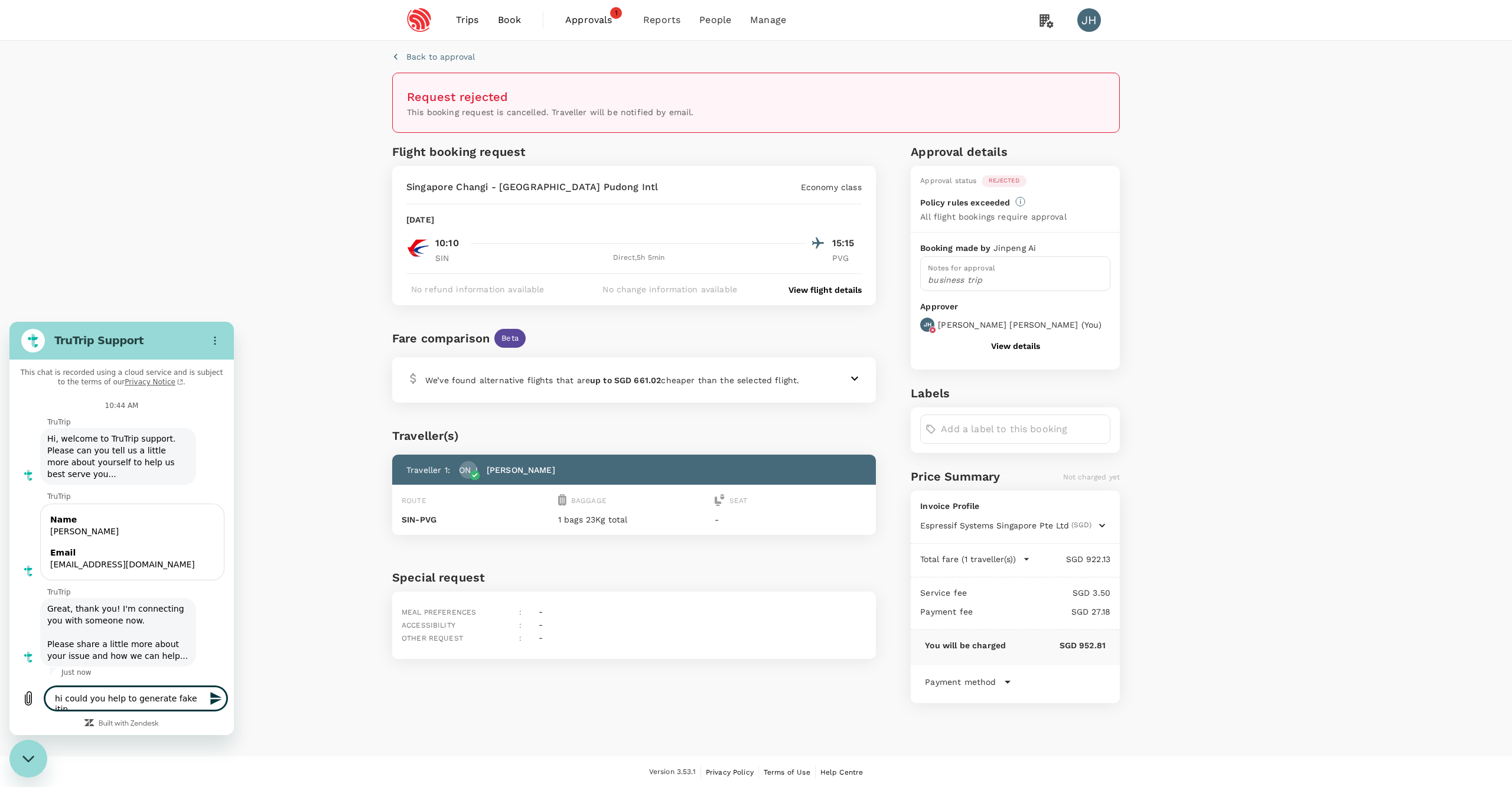
type textarea "x"
type textarea "hi could you help to generate fake itine"
type textarea "x"
type textarea "hi could you help to generate fake itiner"
type textarea "x"
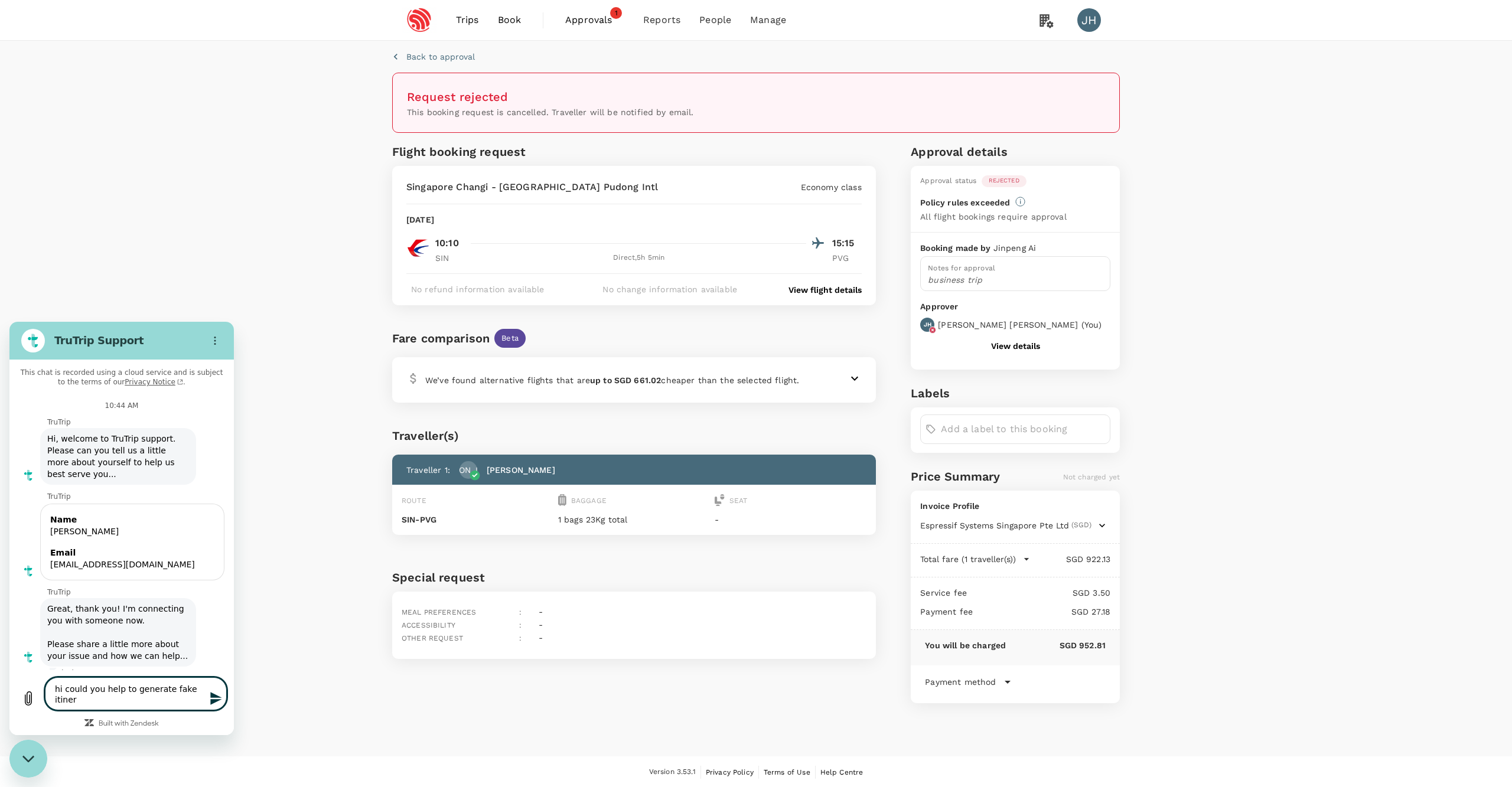
type textarea "hi could you help to generate fake itinera"
type textarea "x"
type textarea "hi could you help to generate fake itinerar"
type textarea "x"
type textarea "hi could you help to generate fake itinerary"
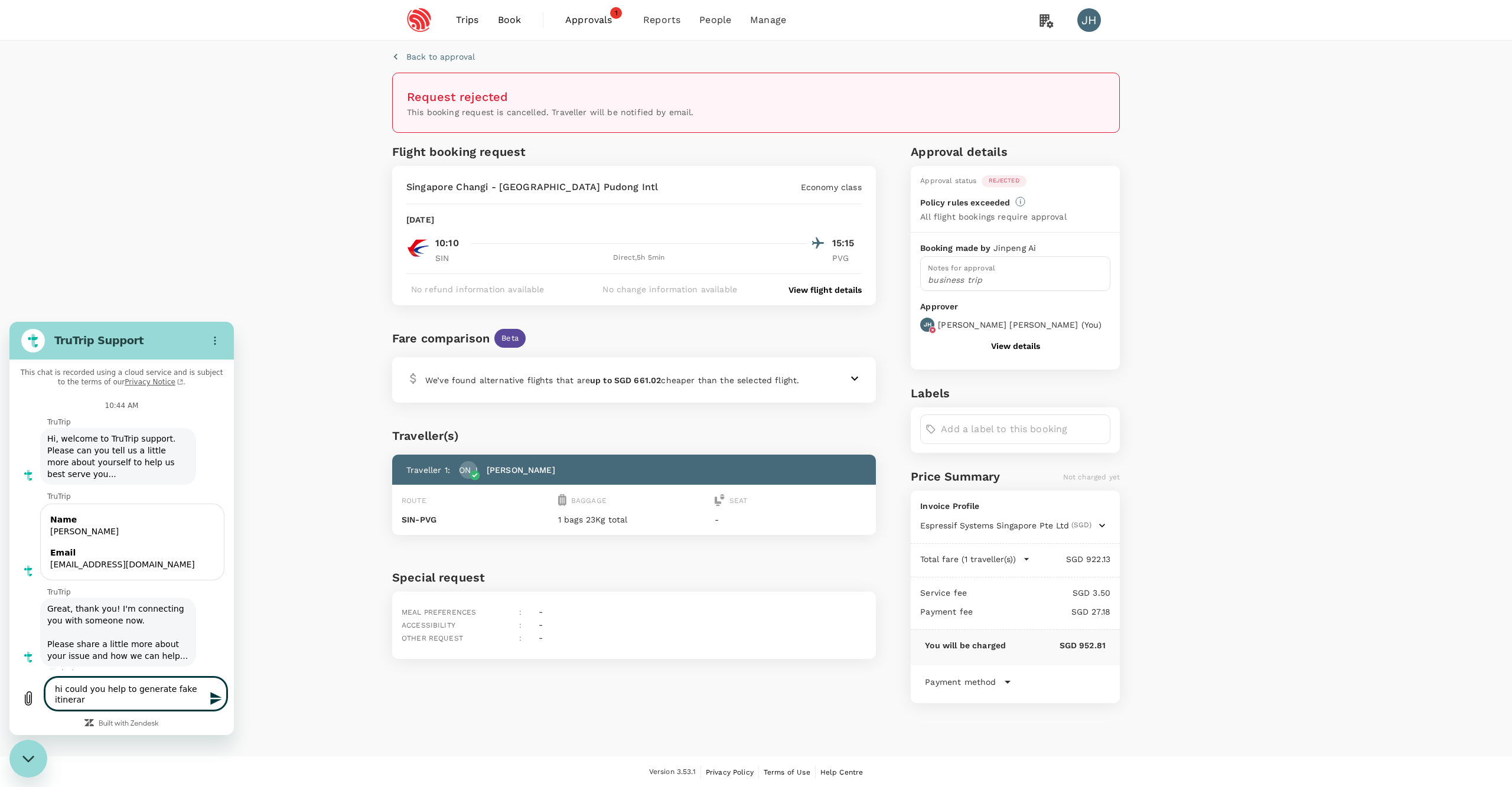
type textarea "x"
type textarea "hi could you help to generate fake itinerary"
type textarea "x"
type textarea "hi could you help to generate fake itinerary f"
type textarea "x"
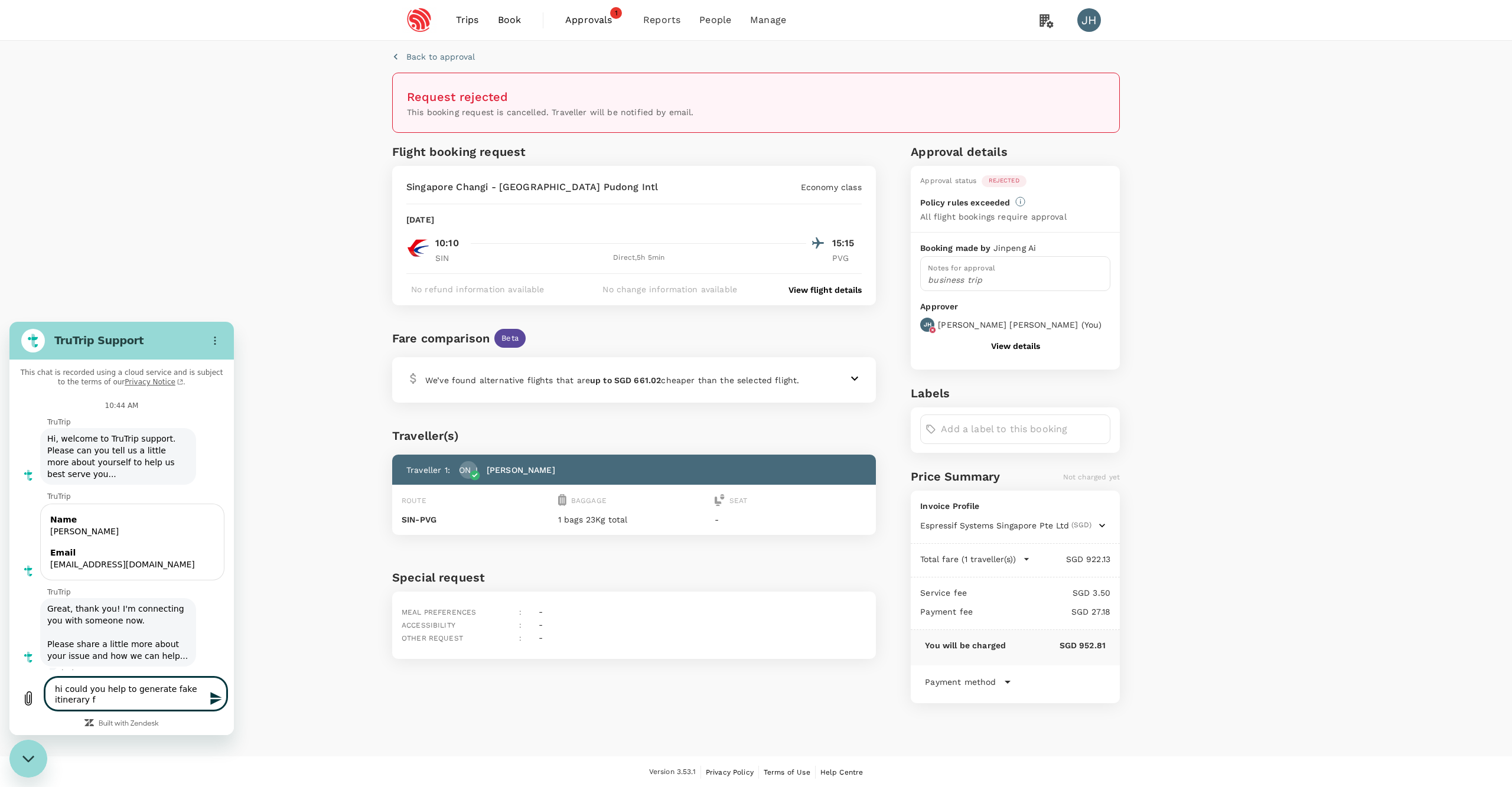
type textarea "hi could you help to generate fake itinerary fo"
type textarea "x"
type textarea "hi could you help to generate fake itinerary for"
type textarea "x"
type textarea "hi could you help to generate fake itinerary for"
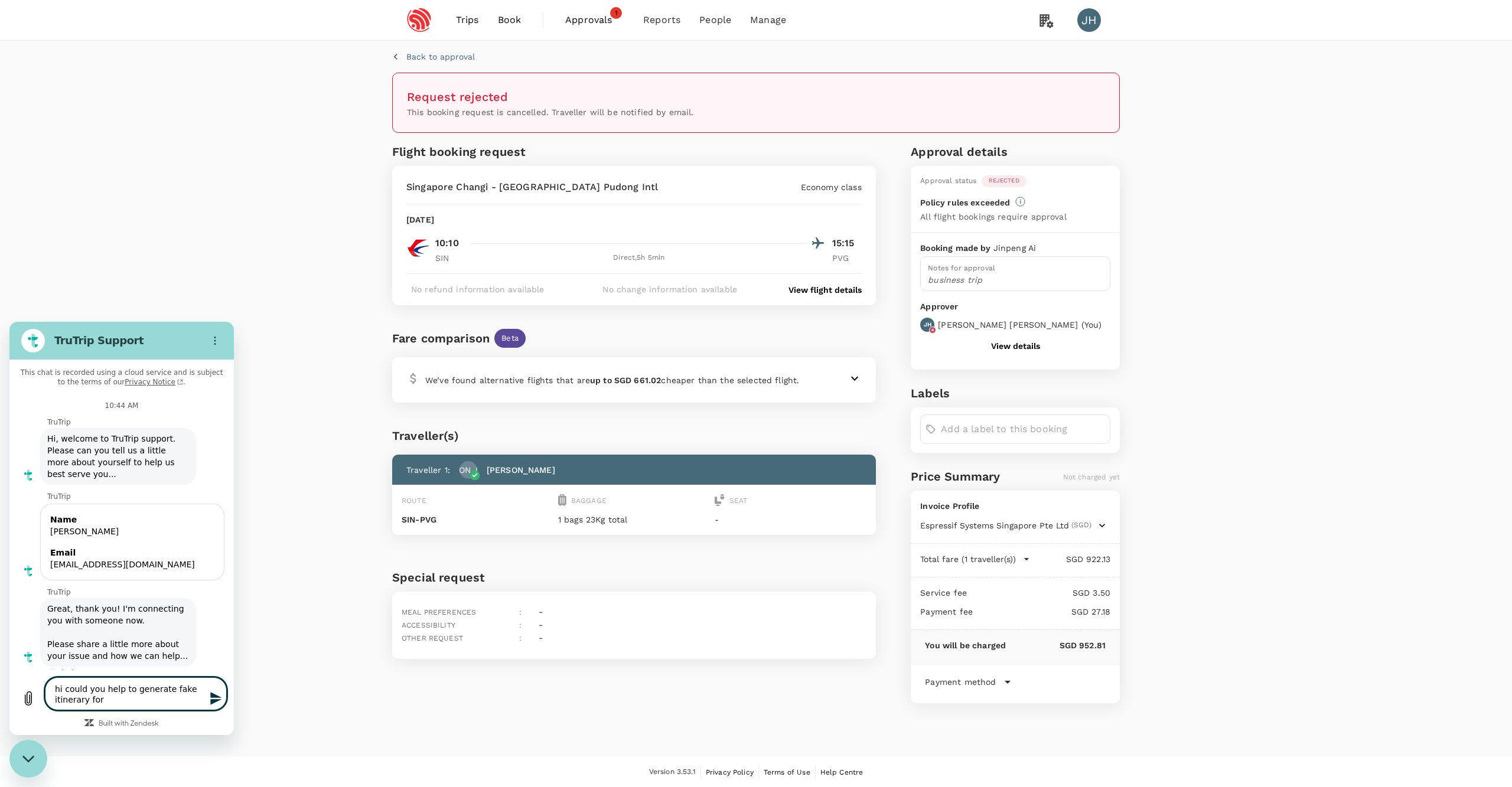
type textarea "x"
type textarea "hi could you help to generate fake itinerary for l"
type textarea "x"
type textarea "hi could you help to generate fake itinerary for li"
type textarea "x"
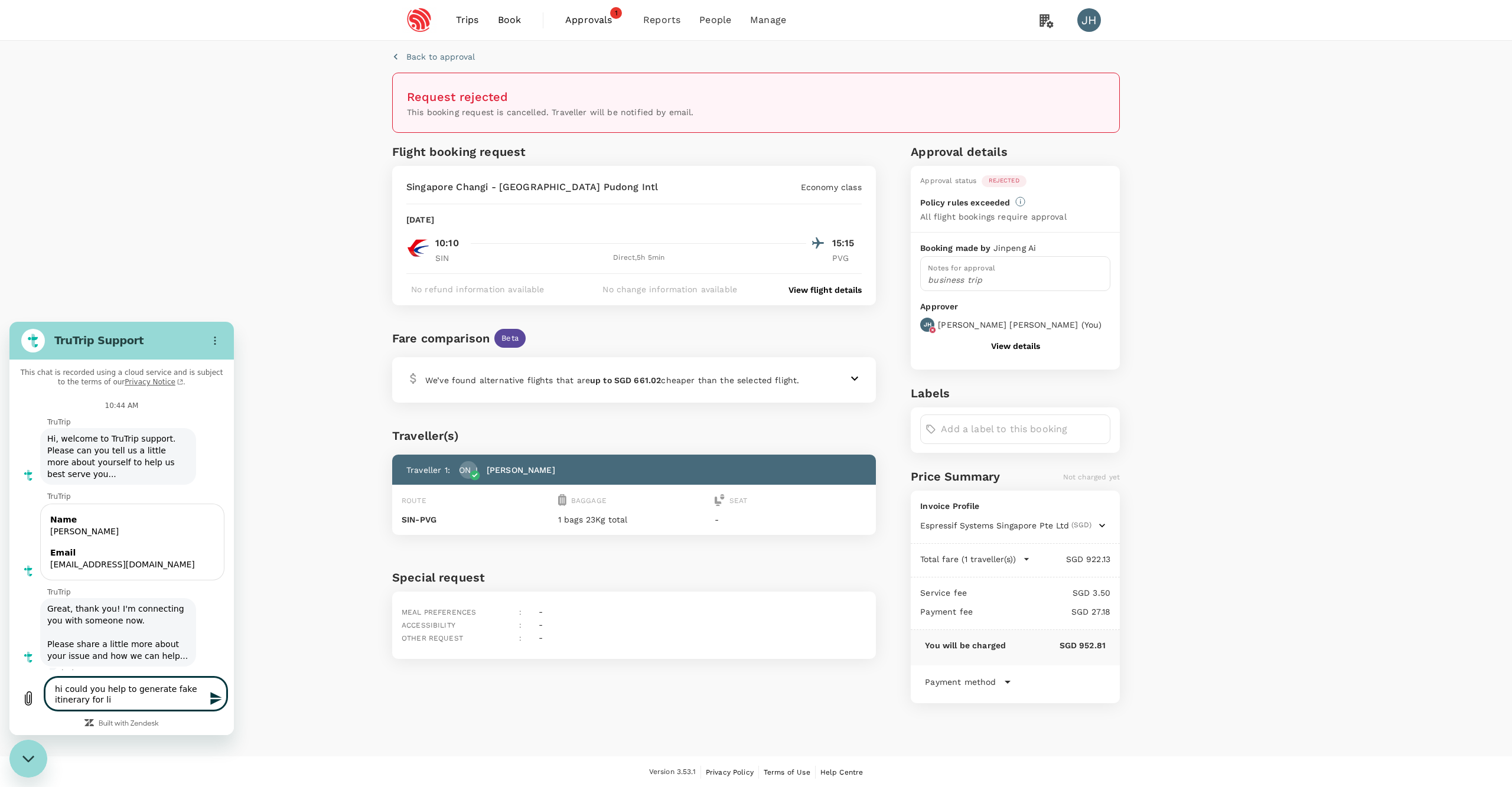
type textarea "hi could you help to generate fake itinerary for lim"
type textarea "x"
type textarea "hi could you help to generate fake itinerary for lim"
type textarea "x"
type textarea "hi could you help to generate fake itinerary for lim y"
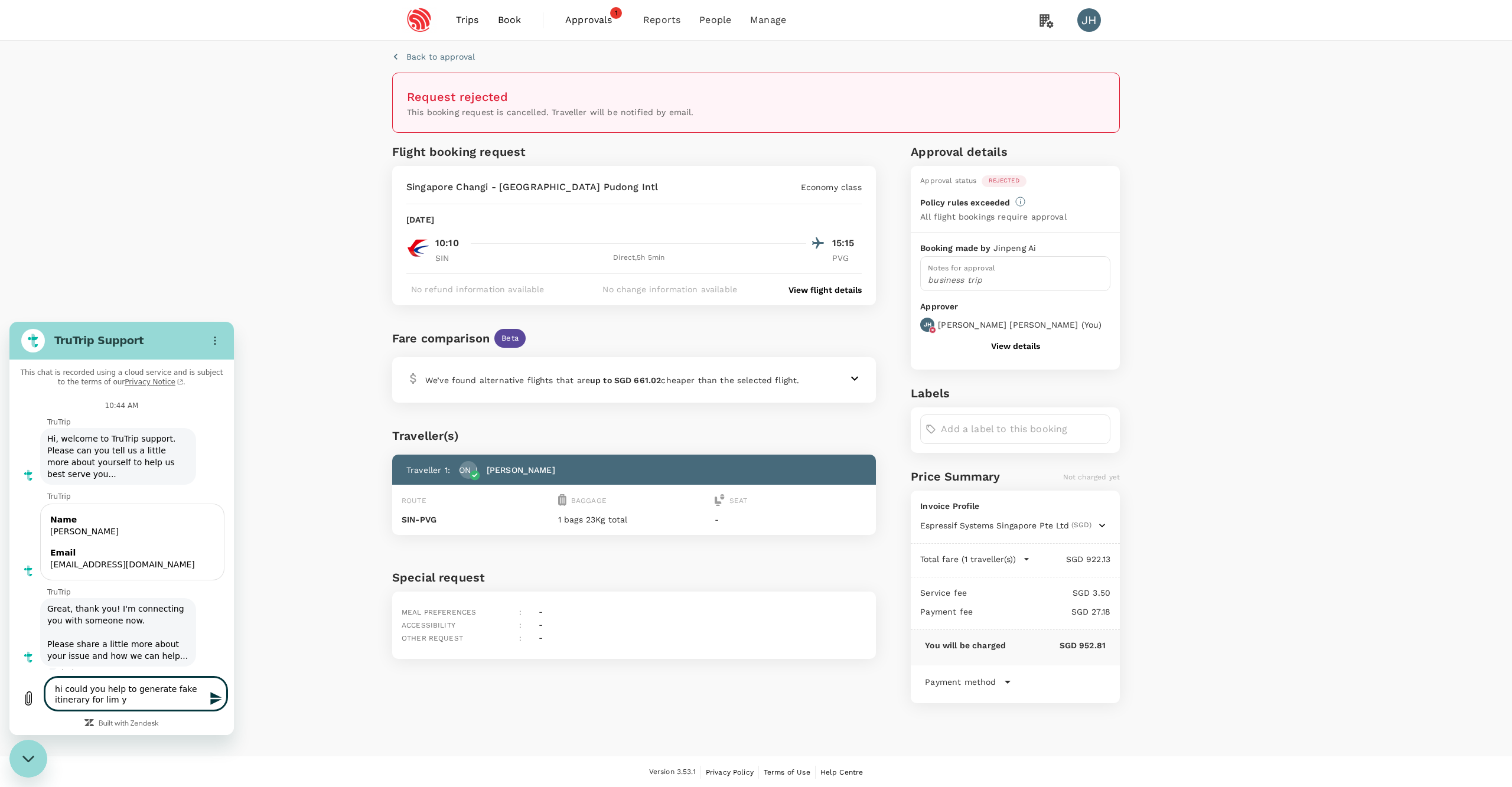
type textarea "x"
type textarea "hi could you help to generate fake itinerary for [PERSON_NAME]"
type textarea "x"
type textarea "hi could you help to generate fake itinerary for [PERSON_NAME]"
type textarea "x"
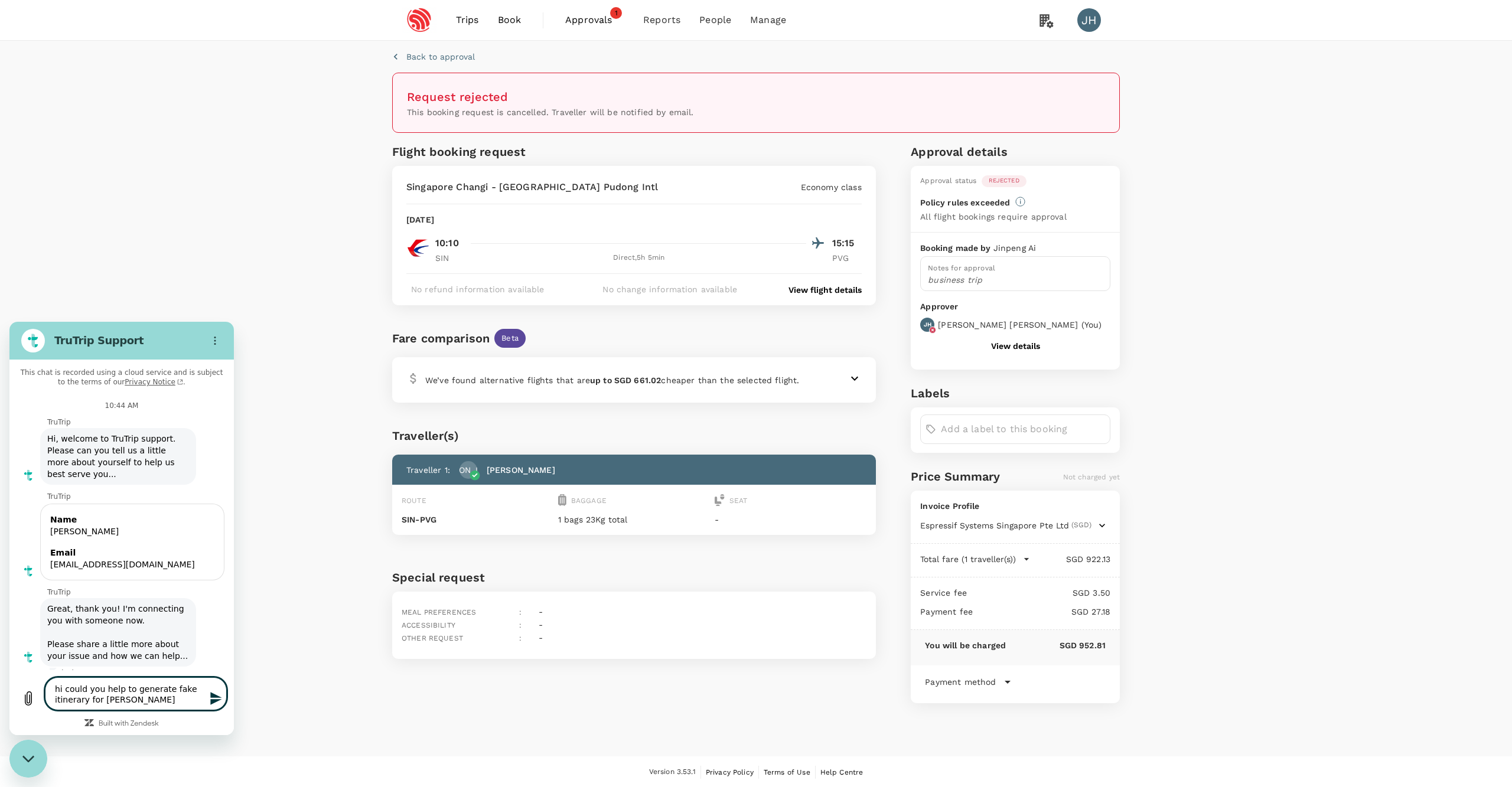
type textarea "hi could you help to generate fake itinerary for [PERSON_NAME]"
type textarea "x"
type textarea "hi could you help to generate fake itinerary for [PERSON_NAME]"
type textarea "x"
type textarea "hi could you help to generate fake itinerary for [PERSON_NAME]"
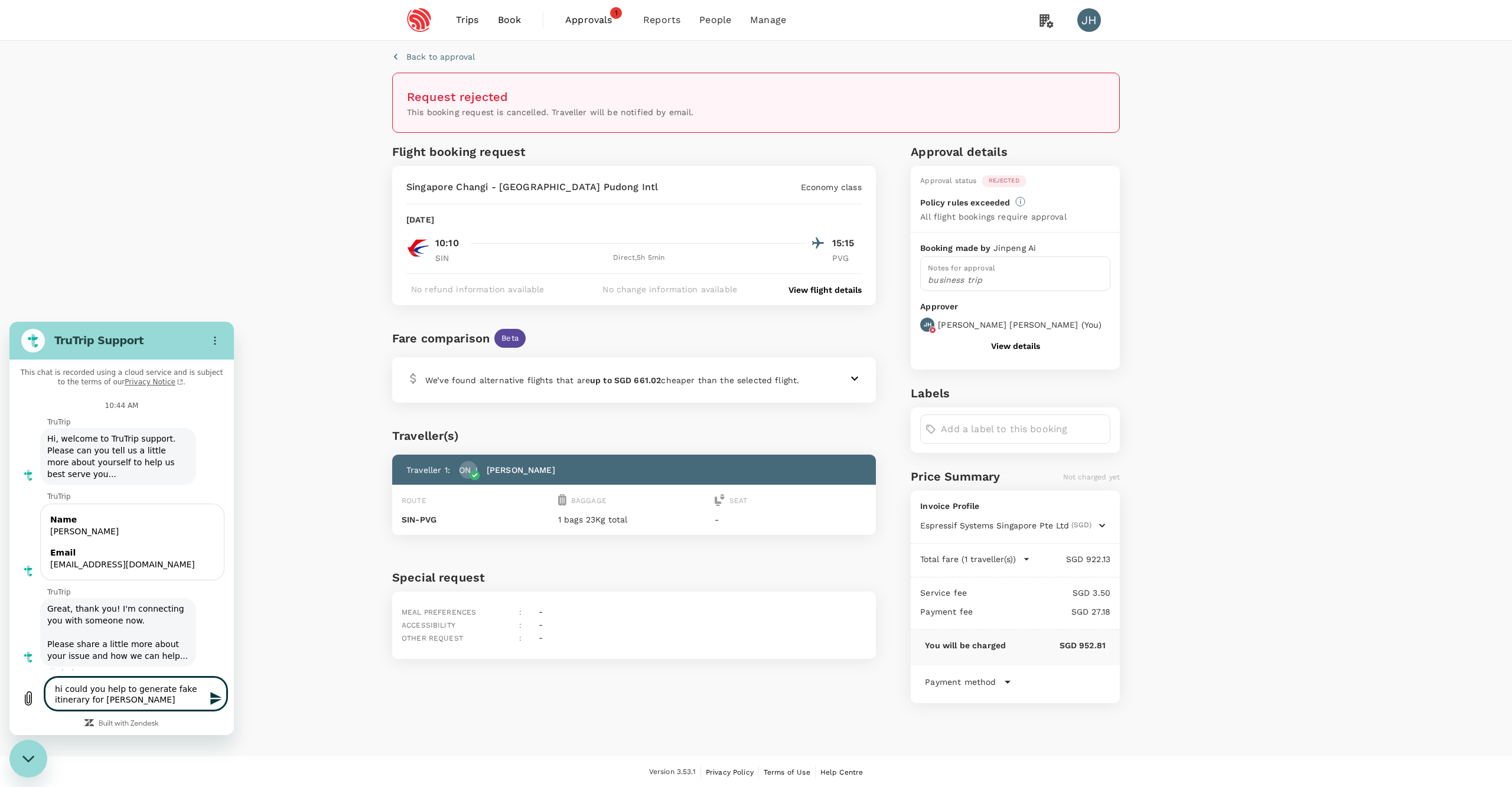
type textarea "x"
type textarea "hi could you help to generate fake itinerary for [PERSON_NAME]"
type textarea "x"
type textarea "hi could you help to generate fake itinerary for [PERSON_NAME]"
type textarea "x"
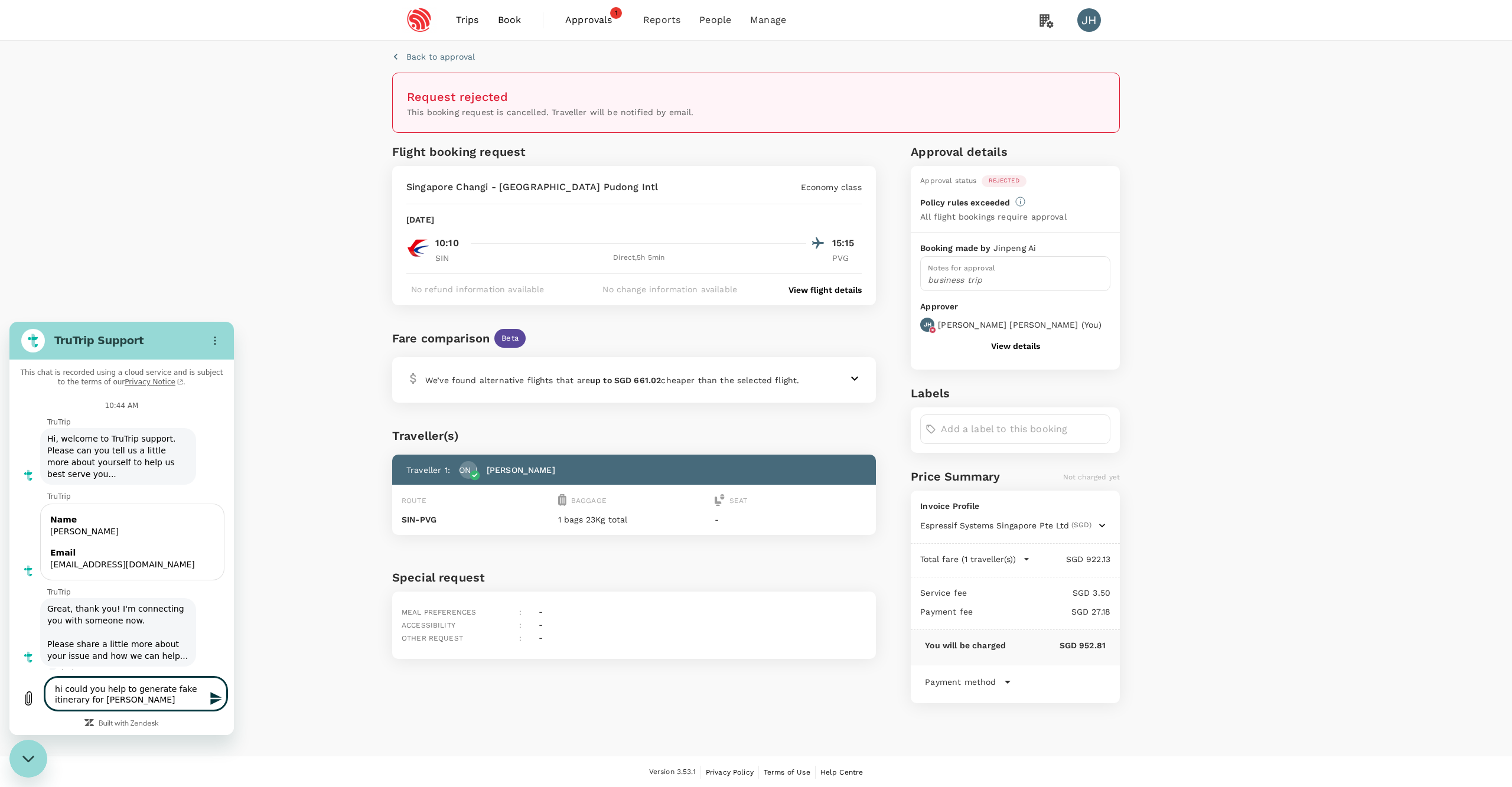
type textarea "hi could you help to generate fake itinerary for [PERSON_NAME] [PERSON_NAME]"
type textarea "x"
type textarea "hi could you help to generate fake itinerary for [PERSON_NAME]"
type textarea "x"
type textarea "hi could you help to generate fake itinerary for [PERSON_NAME]"
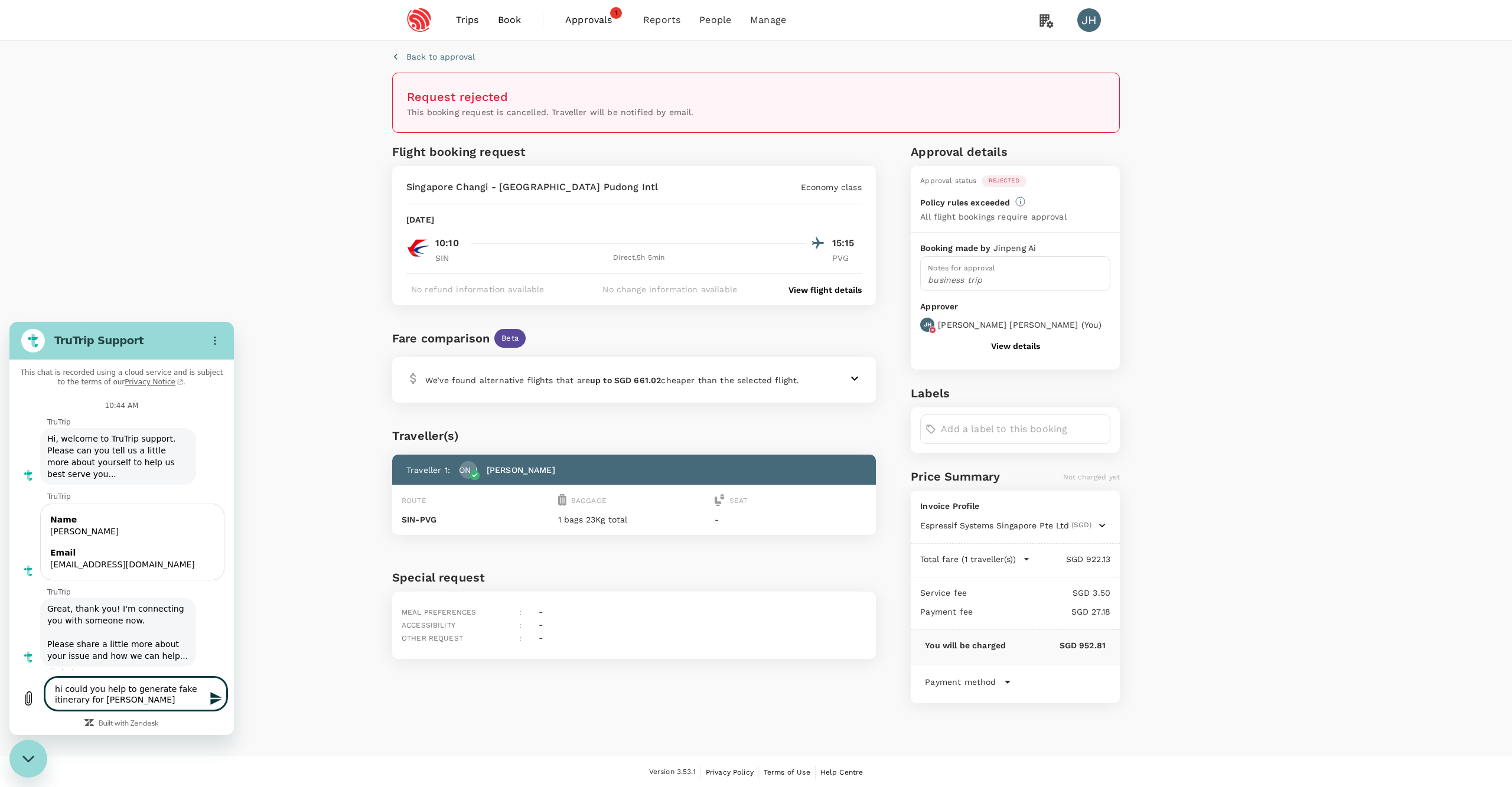
type textarea "x"
type textarea "hi could you help to generate fake itinerary for [PERSON_NAME]"
type textarea "x"
type textarea "hi could you help to generate fake itinerary for [PERSON_NAME] [PERSON_NAME]"
type textarea "x"
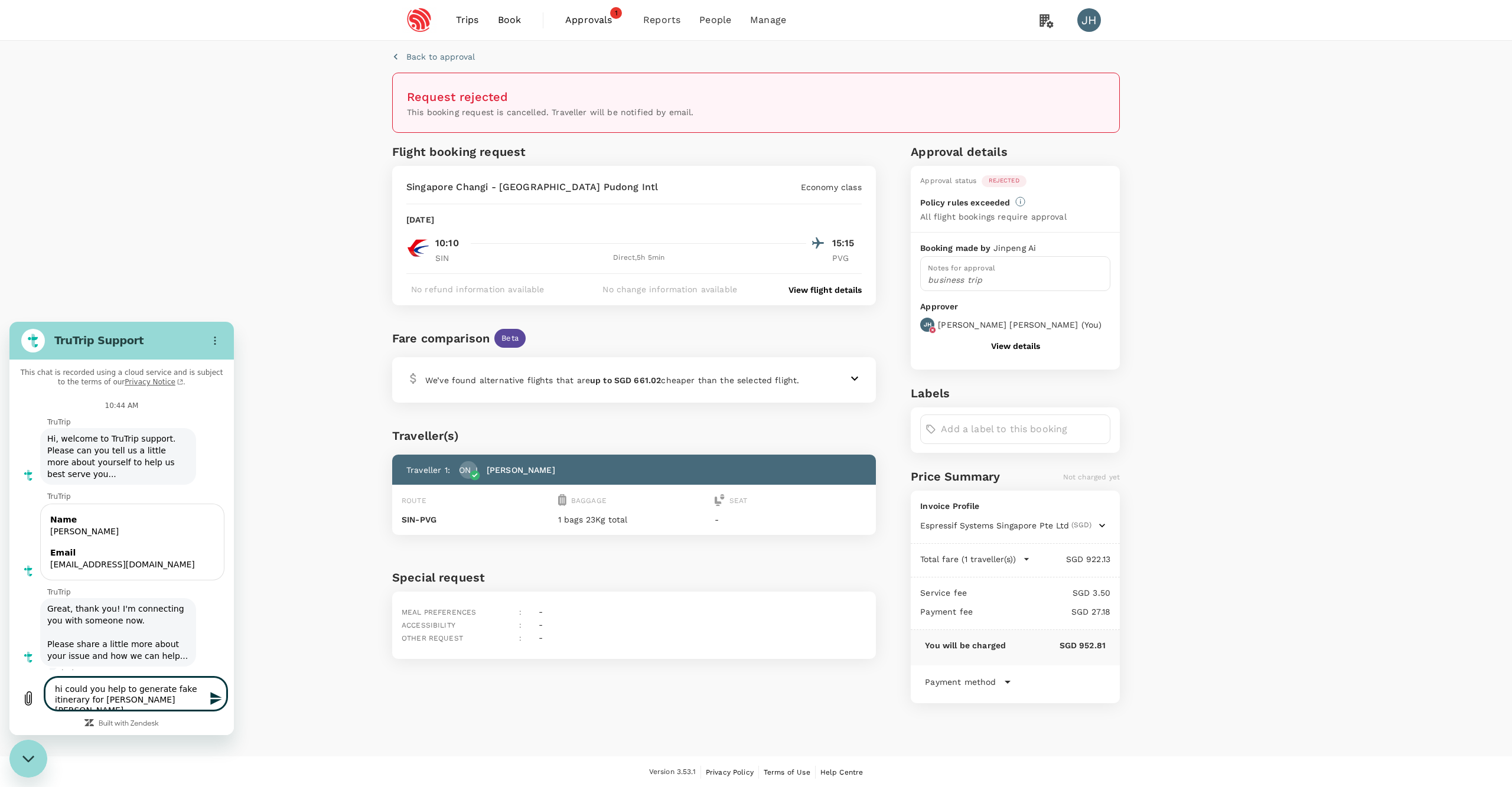
type textarea "hi could you help to generate fake itinerary for [PERSON_NAME]"
type textarea "x"
type textarea "hi could you help to generate fake itinerary for [PERSON_NAME] [PERSON_NAME]"
type textarea "x"
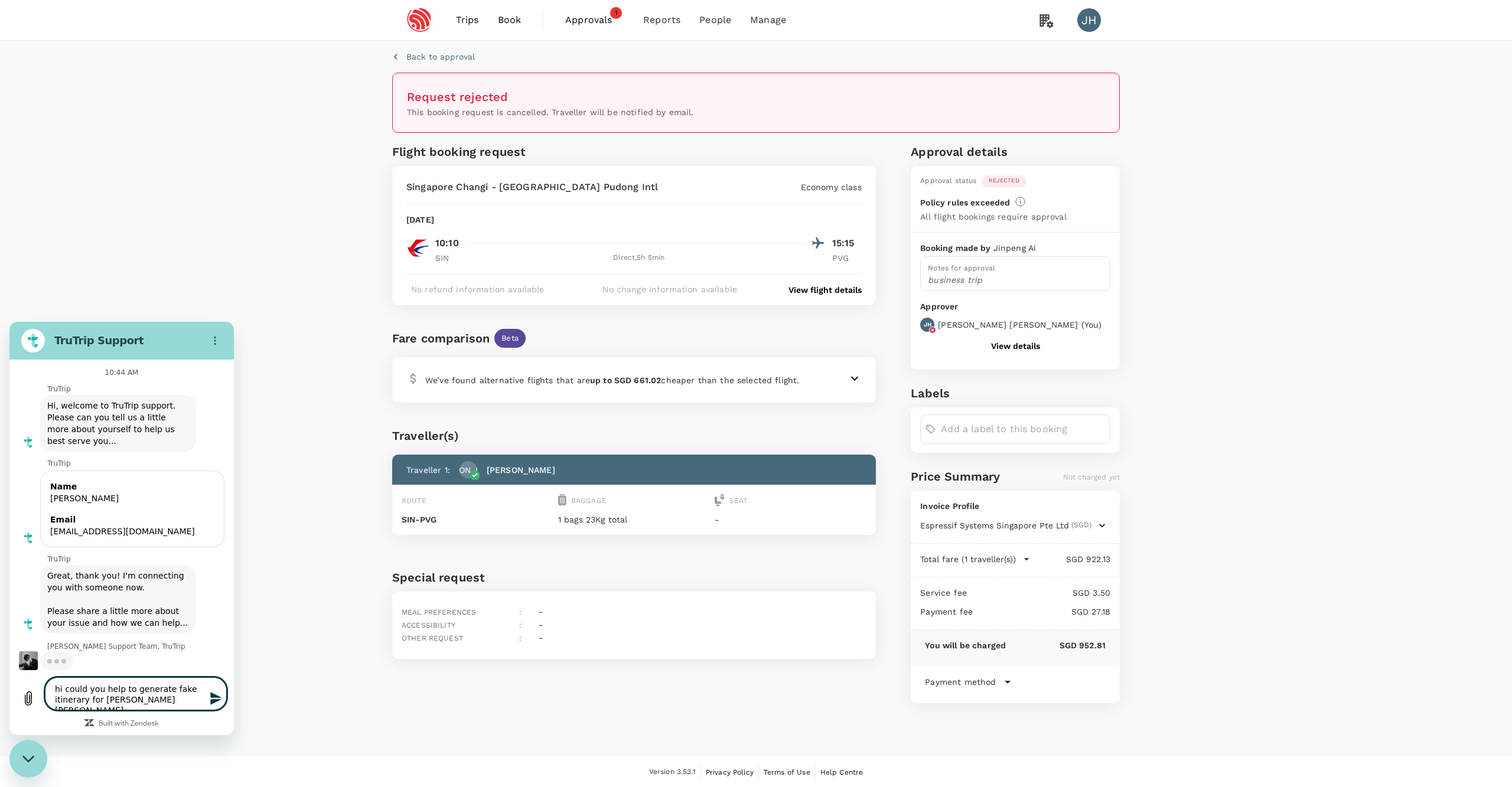
type textarea "hi could you help to generate fake itinerary for [PERSON_NAME] [PERSON_NAME]"
type textarea "x"
type textarea "hi could you help to generate fake itinerary for [PERSON_NAME]"
type textarea "x"
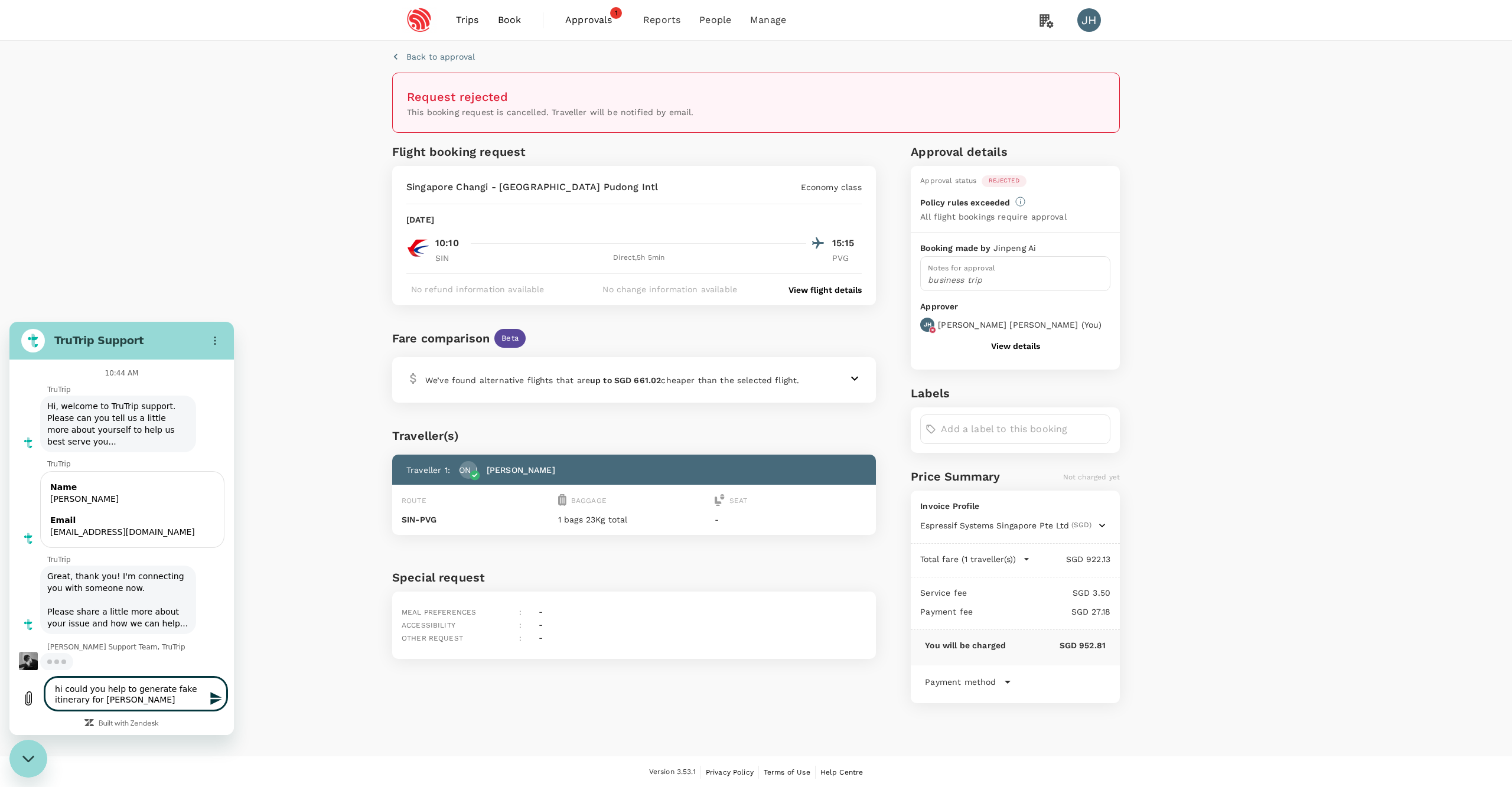
type textarea "hi could you help to generate fake itinerary for [PERSON_NAME]"
type textarea "x"
type textarea "hi could you help to generate fake itinerary for [PERSON_NAME]"
type textarea "x"
type textarea "hi could you help to generate fake itinerary for [PERSON_NAME]"
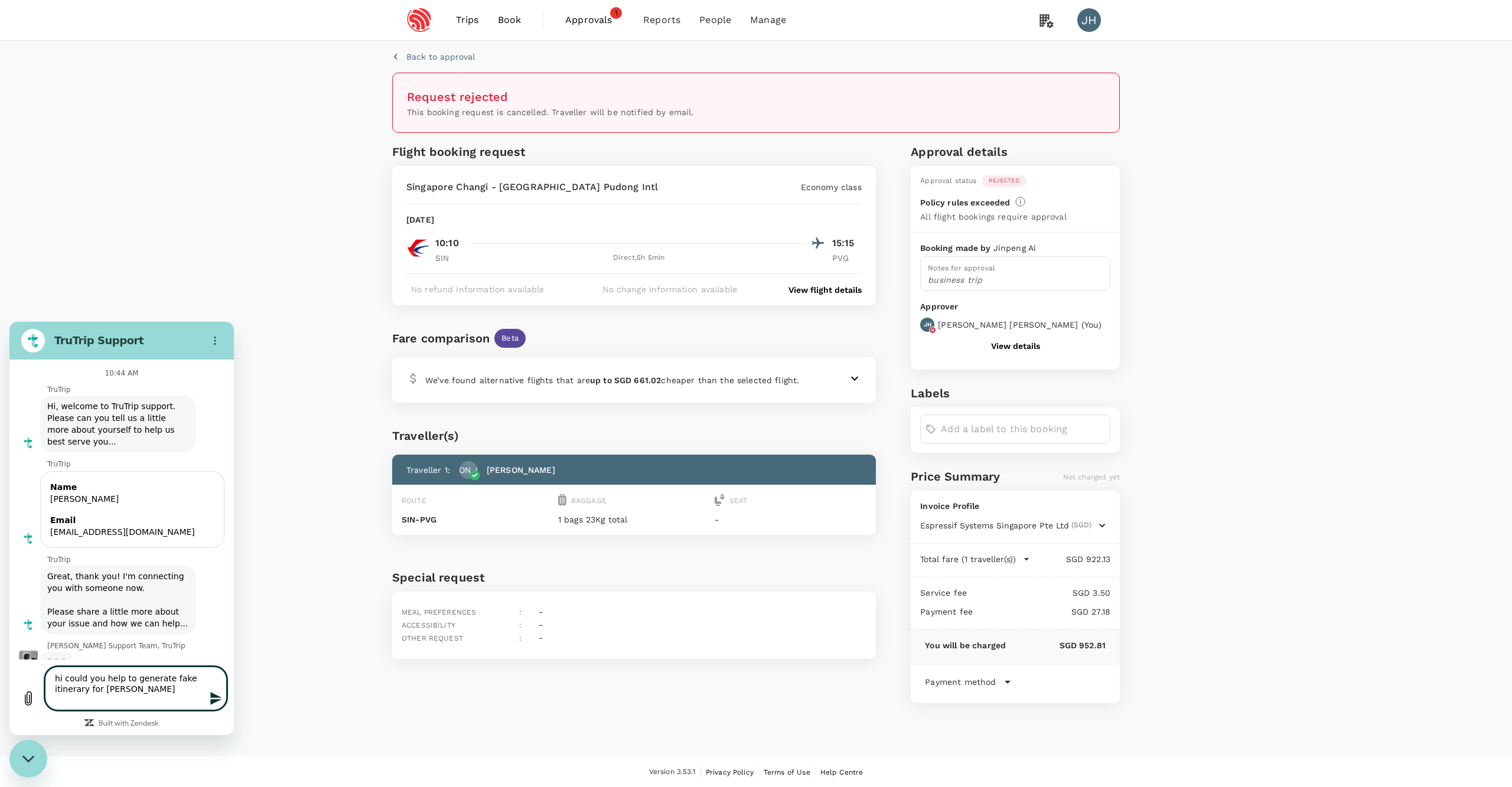
type textarea "x"
type textarea "hi could you help to generate fake itinerary for [PERSON_NAME]"
type textarea "x"
type textarea "hi could you help to generate fake itinerary for [PERSON_NAME] [PERSON_NAME]"
type textarea "x"
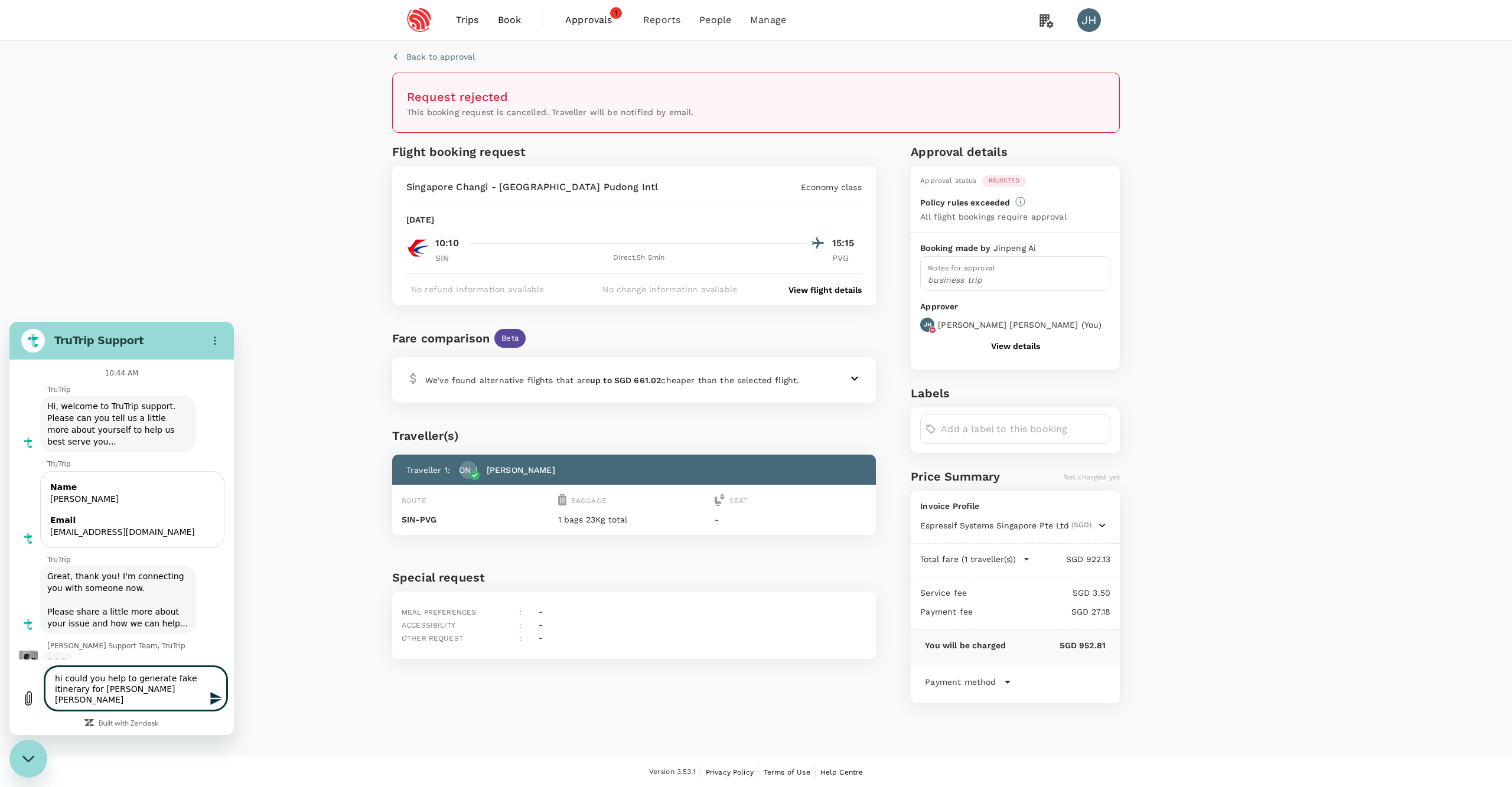
type textarea "hi could you help to generate fake itinerary for [PERSON_NAME] [PERSON_NAME]"
type textarea "x"
type textarea "hi could you help to generate fake itinerary for [PERSON_NAME]"
type textarea "x"
type textarea "hi could you help to generate fake itinerary for [PERSON_NAME]"
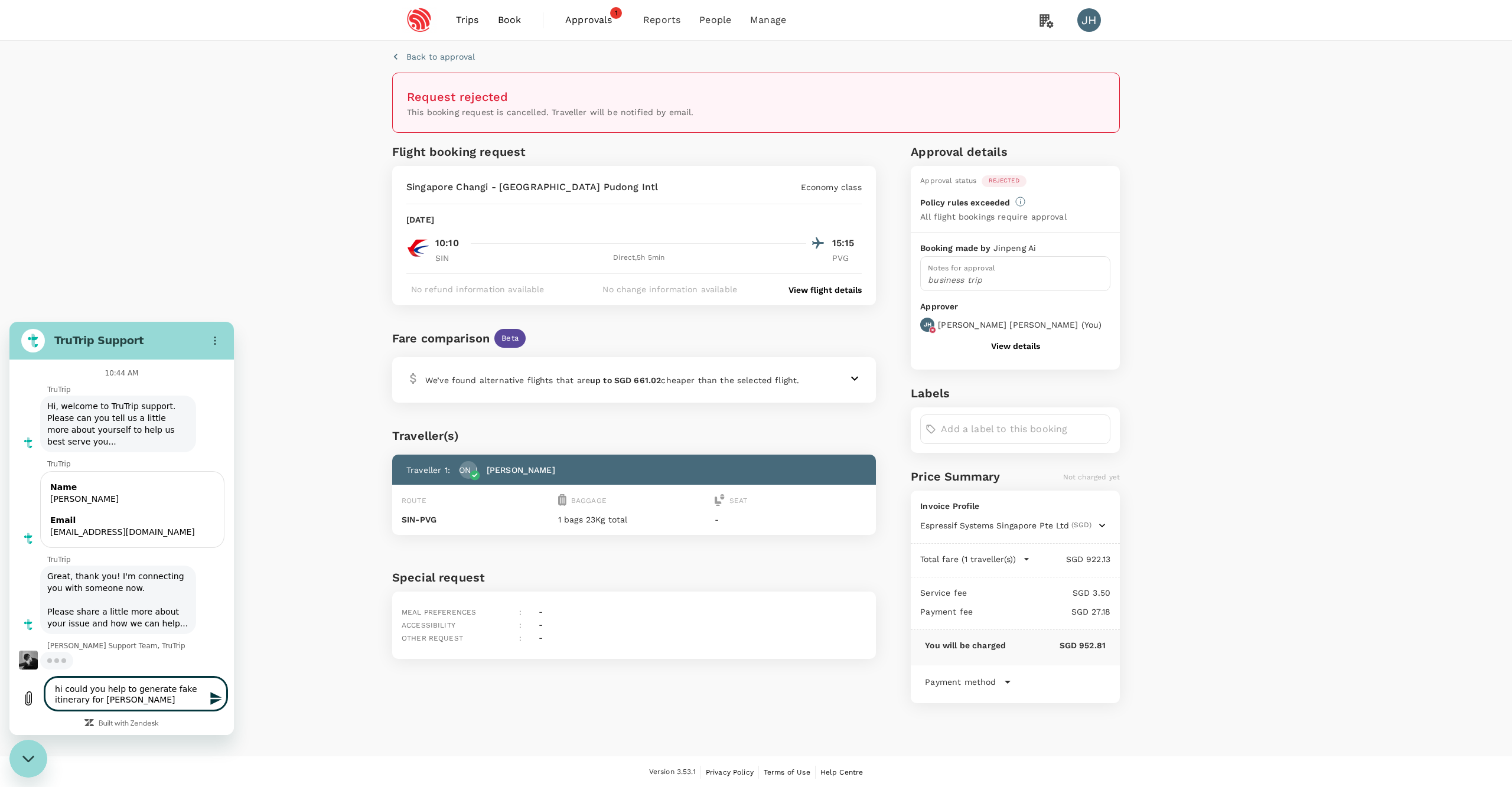
type textarea "x"
type textarea "hi could you help to generate fake itinerary for [PERSON_NAME]"
type textarea "x"
type textarea "hi could you help to generate fake itinerary for [PERSON_NAME] a"
type textarea "x"
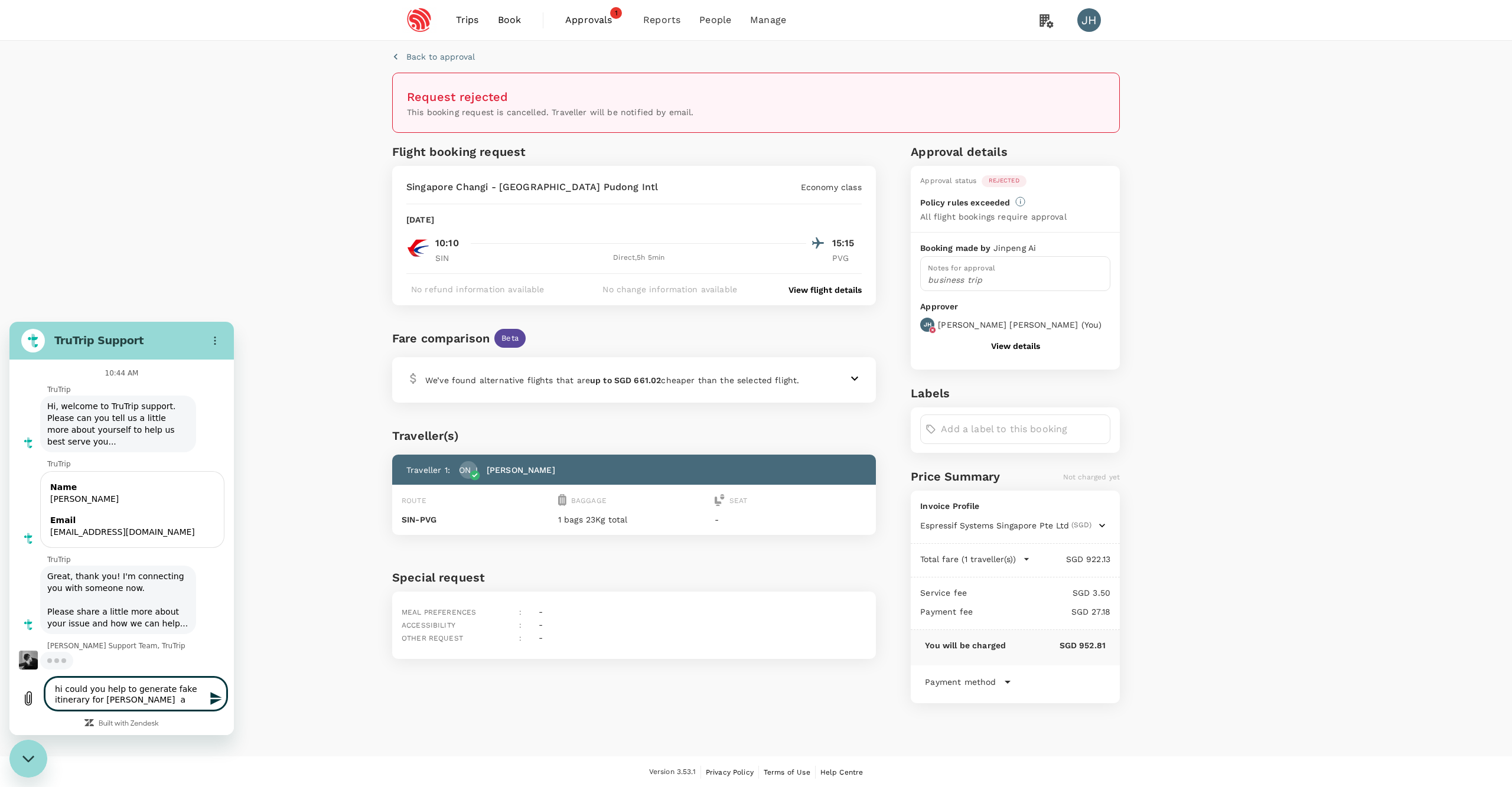
type textarea "hi could you help to generate fake itinerary for [PERSON_NAME]"
type textarea "x"
type textarea "hi could you help to generate fake itinerary for [PERSON_NAME] y"
type textarea "x"
type textarea "hi could you help to generate fake itinerary for [PERSON_NAME]"
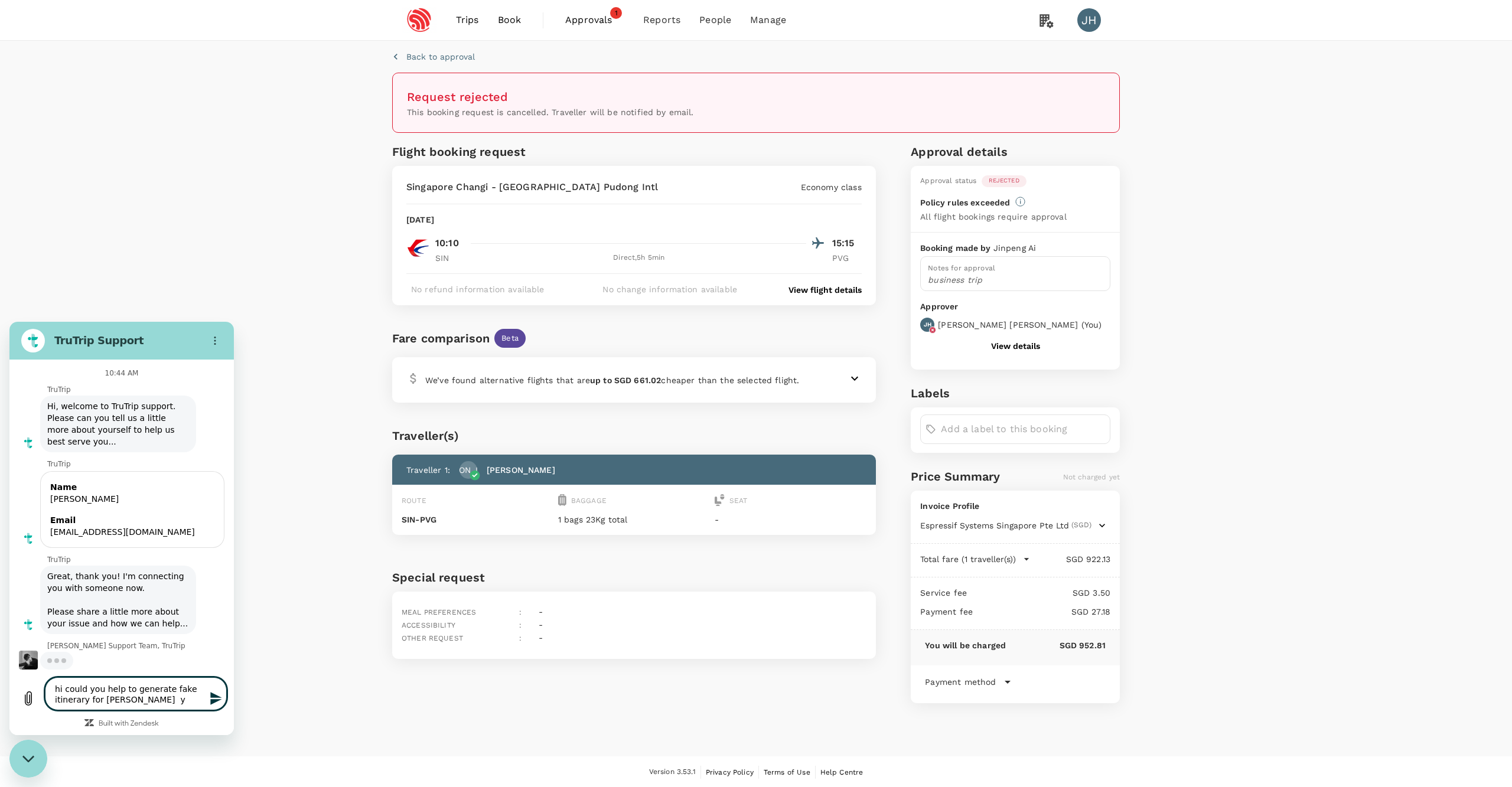
type textarea "x"
type textarea "hi could you help to generate fake itinerary for [PERSON_NAME]"
type textarea "x"
type textarea "hi could you help to generate fake itinerary for [PERSON_NAME] y"
type textarea "x"
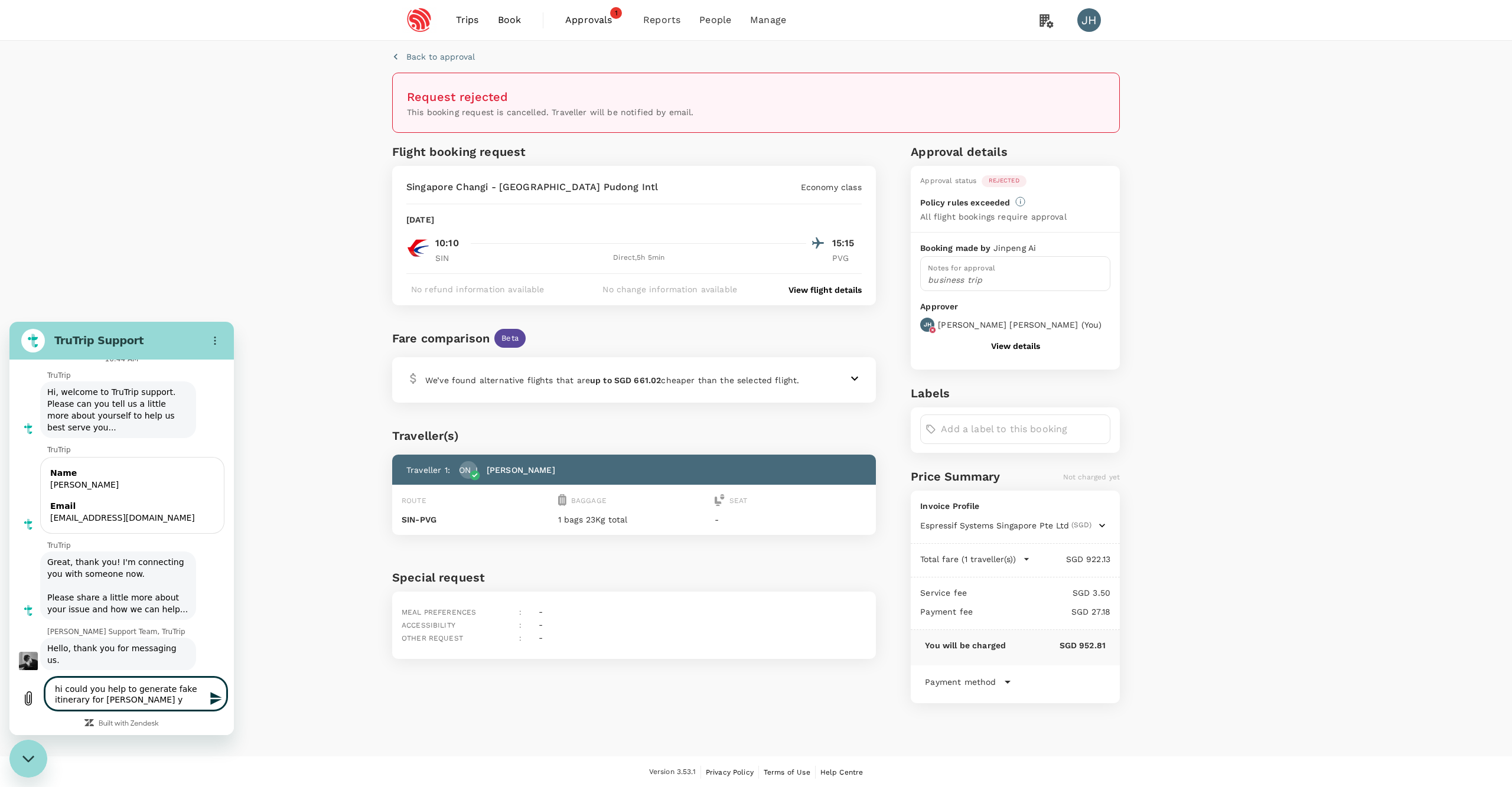
type textarea "hi could you help to generate fake itinerary for [PERSON_NAME]"
type textarea "x"
type textarea "hi could you help to generate fake itinerary for [PERSON_NAME] [PERSON_NAME]"
type textarea "x"
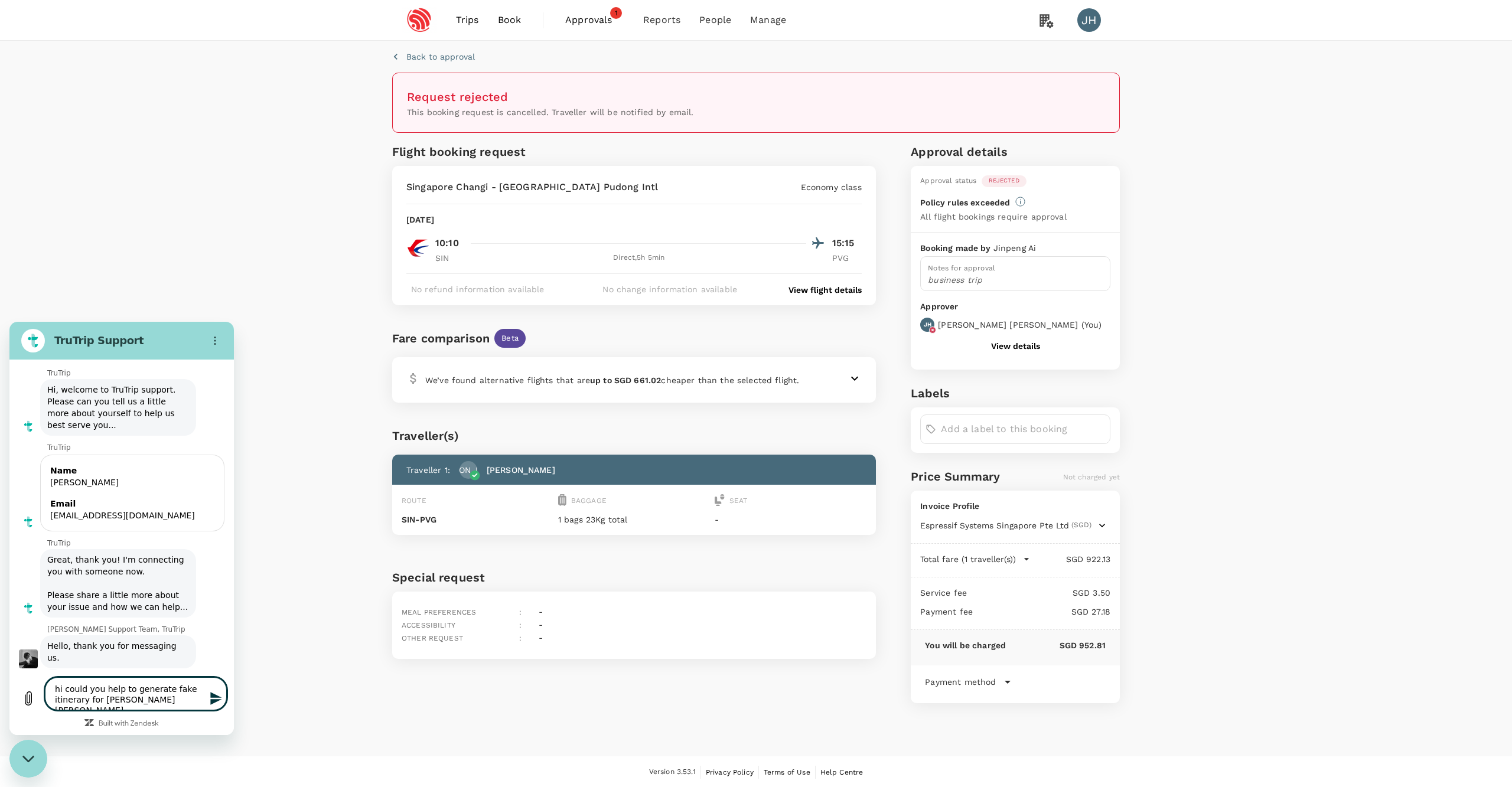
type textarea "hi could you help to generate fake itinerary for [PERSON_NAME] [PERSON_NAME]"
type textarea "x"
type textarea "hi could you help to generate fake itinerary for [PERSON_NAME] [PERSON_NAME] f"
type textarea "x"
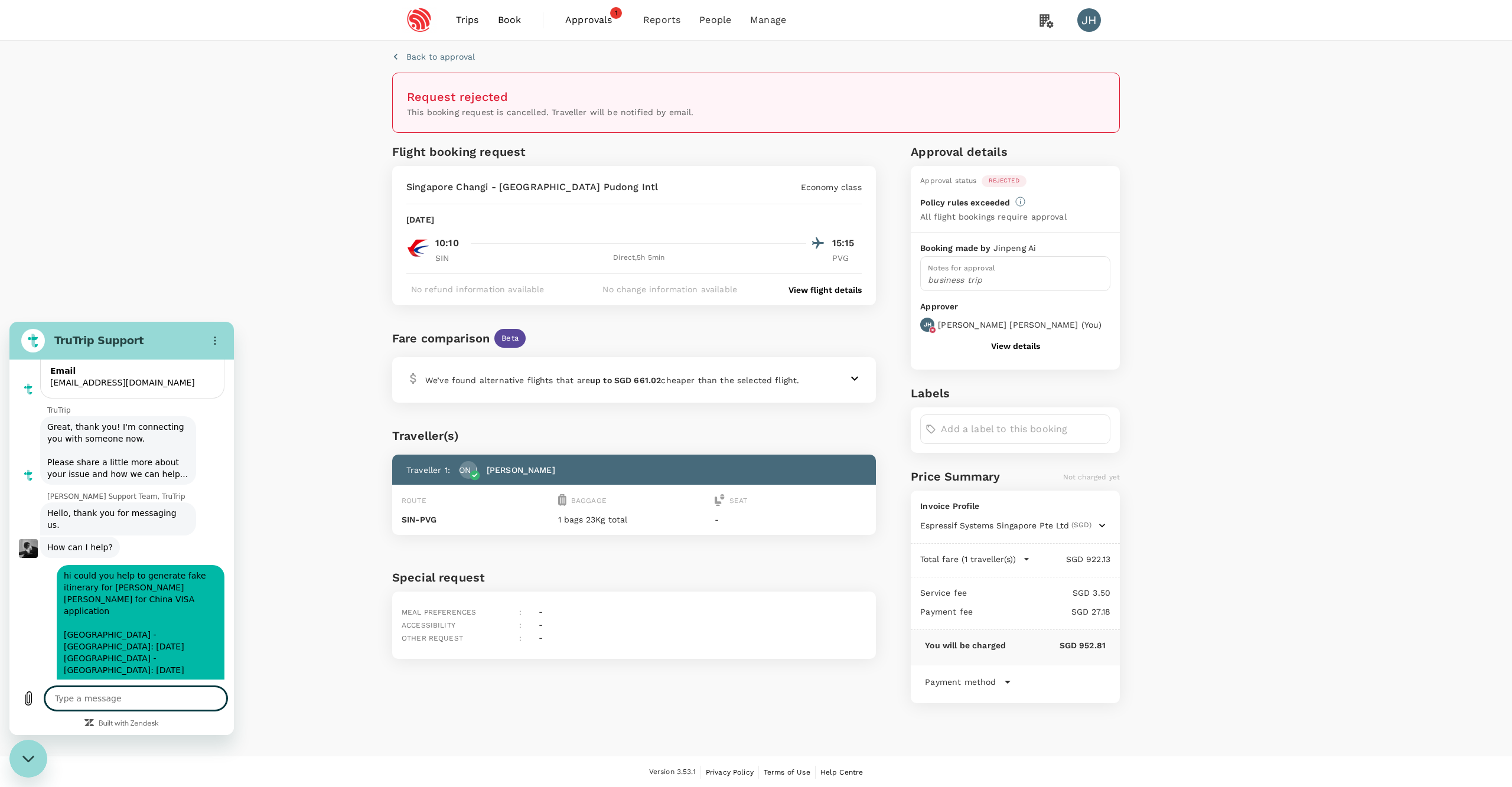
scroll to position [186, 0]
